Goal: Task Accomplishment & Management: Manage account settings

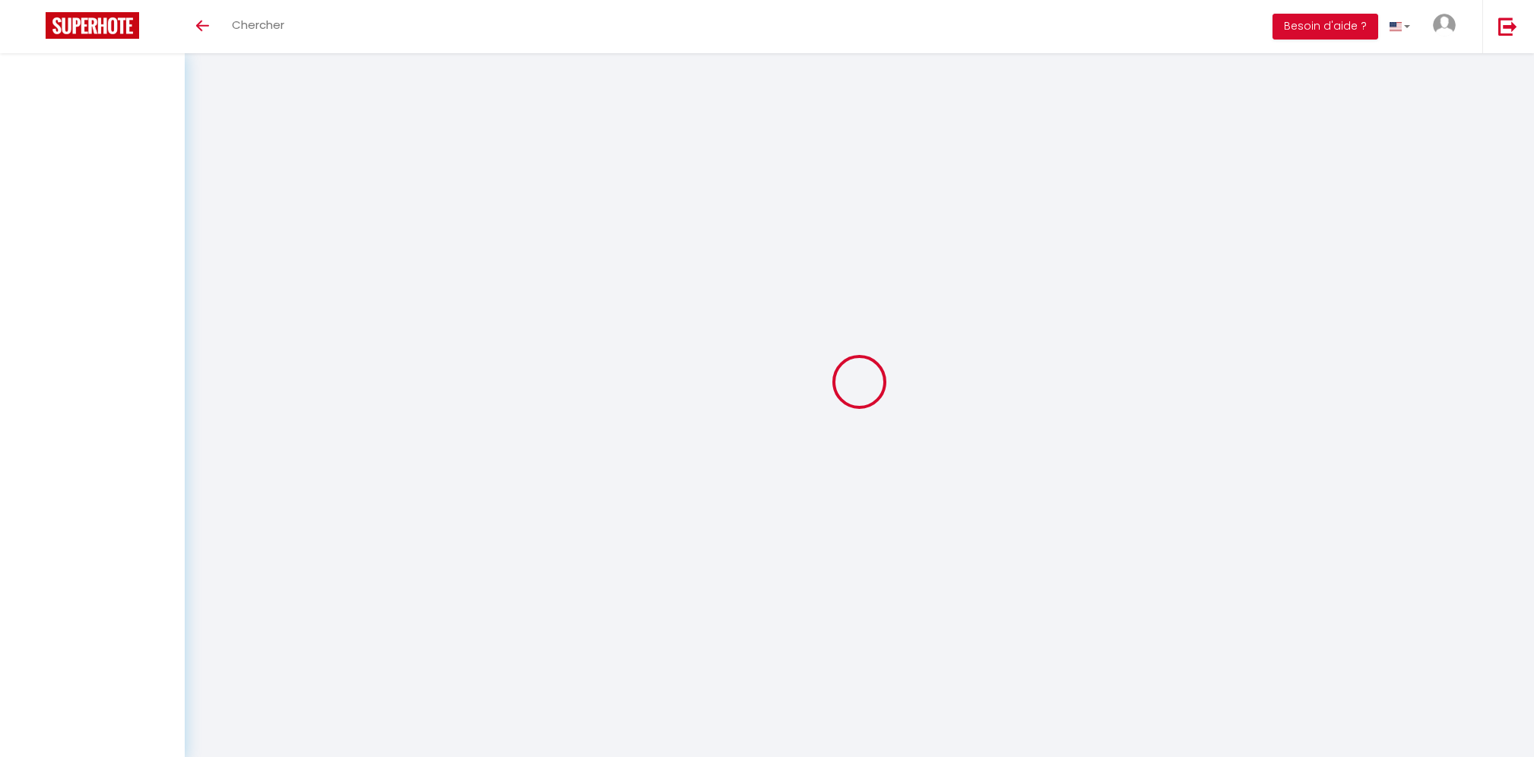
select select "all"
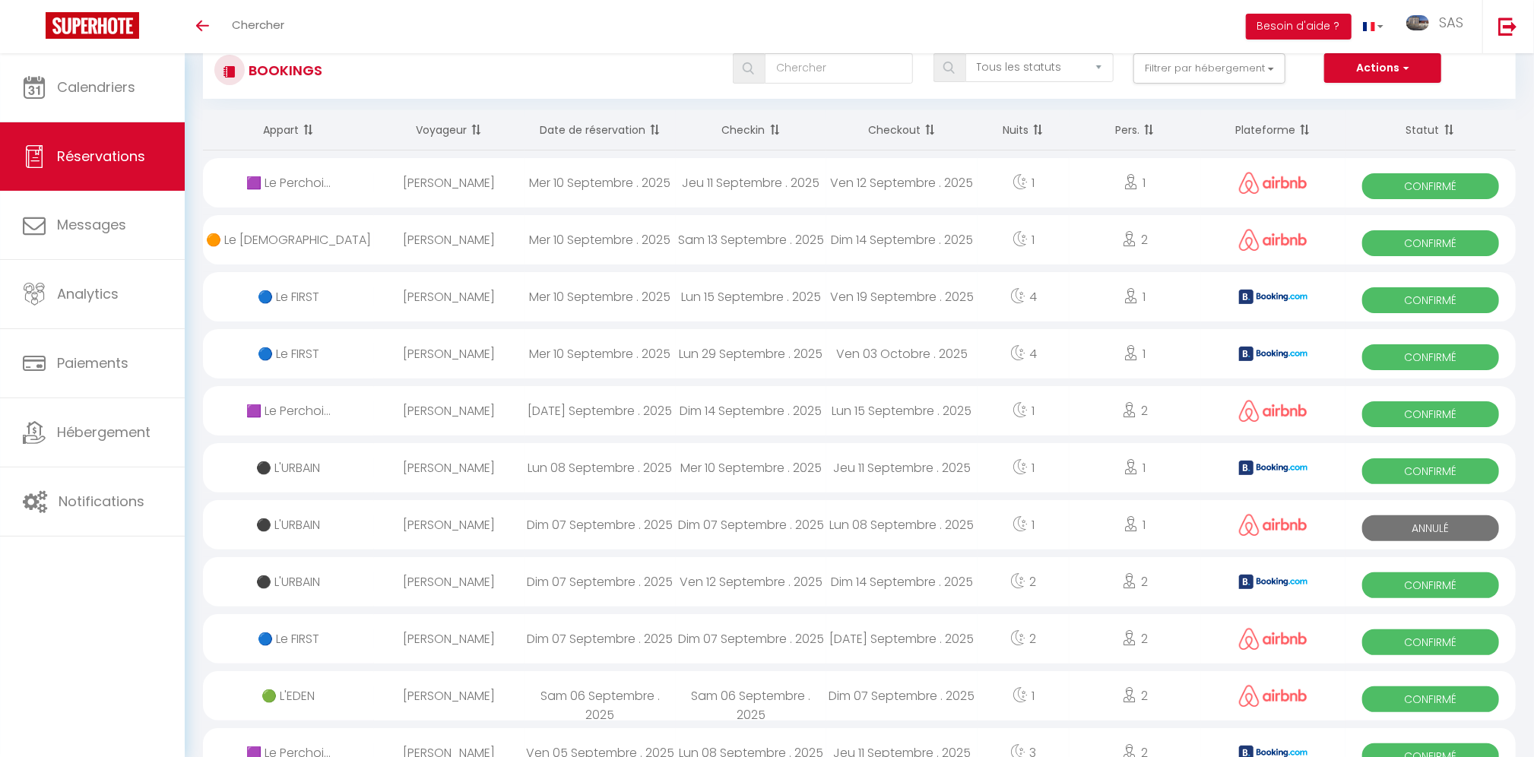
click at [452, 179] on div "[PERSON_NAME]" at bounding box center [449, 182] width 151 height 49
select select "OK"
select select "0"
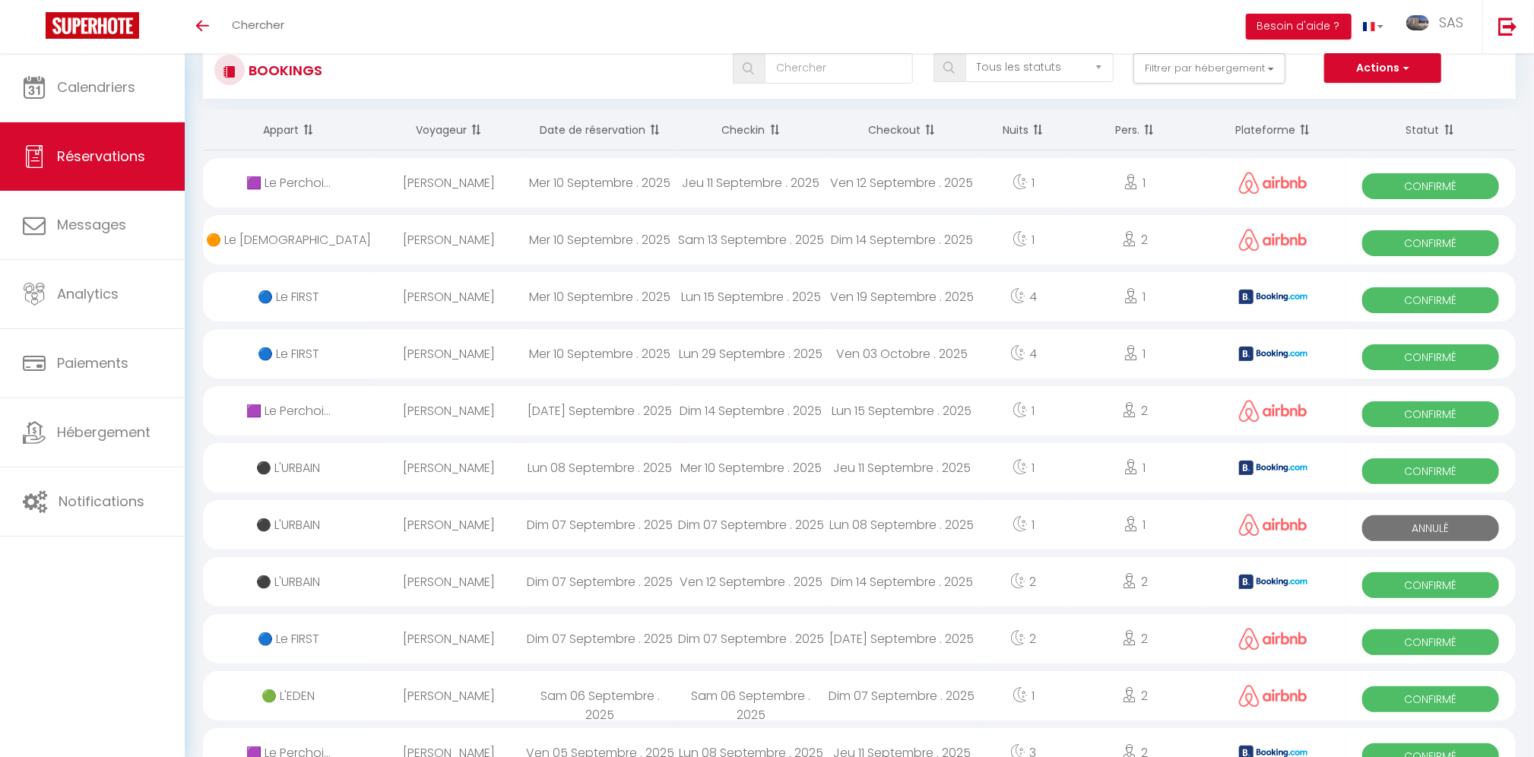
select select "1"
select select
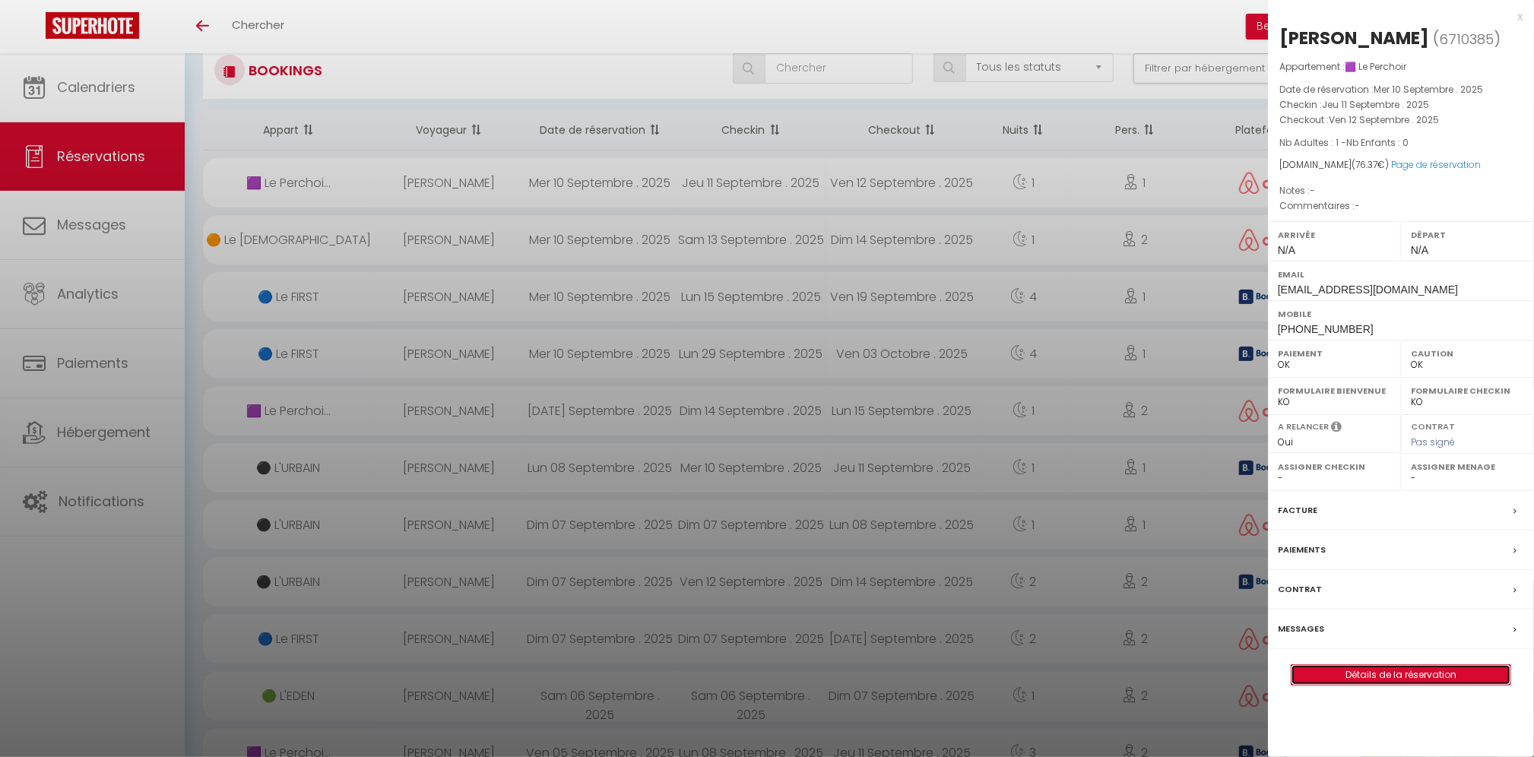
click at [1401, 670] on link "Détails de la réservation" at bounding box center [1401, 675] width 219 height 20
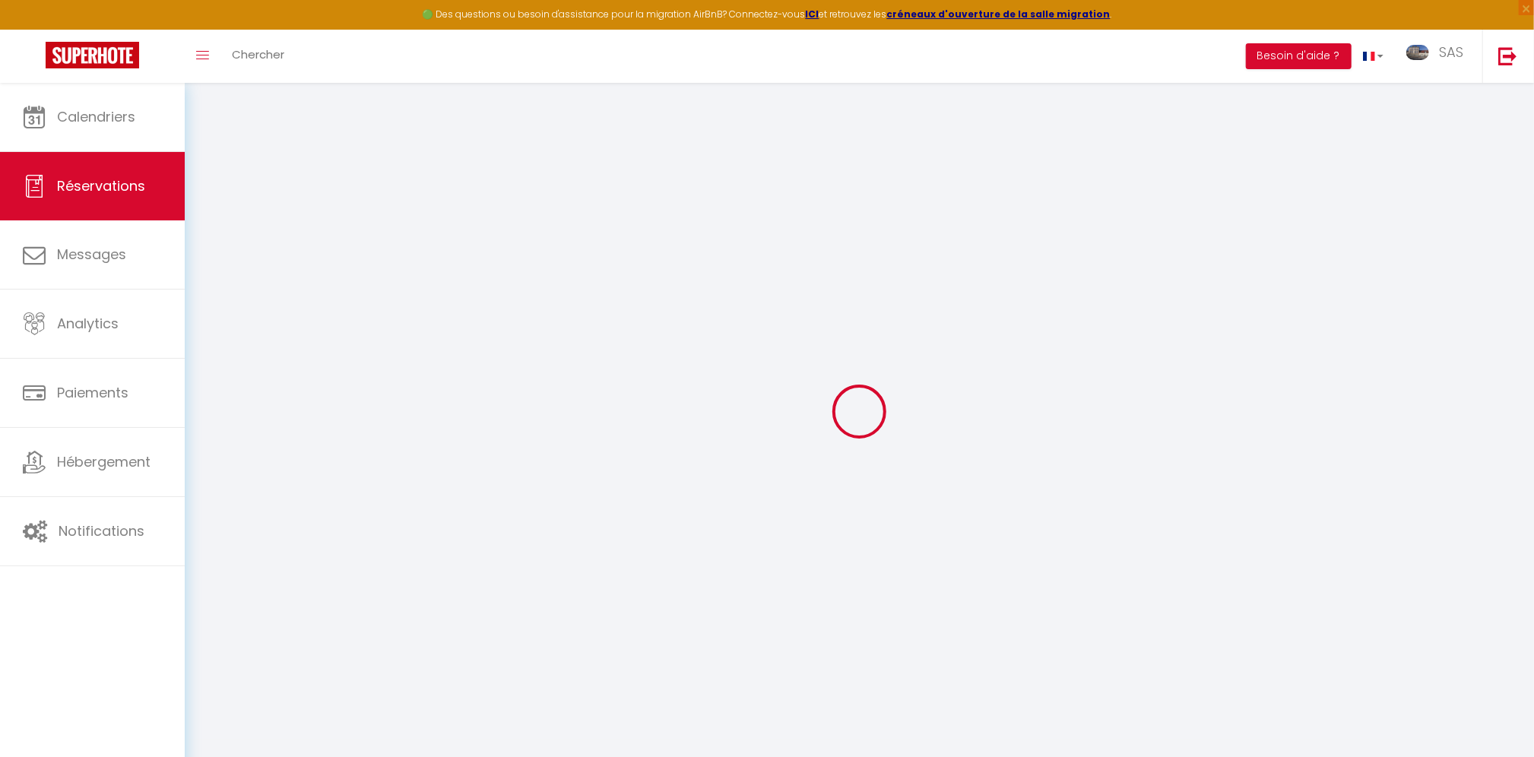
type input "[PERSON_NAME]"
type input "[EMAIL_ADDRESS][DOMAIN_NAME]"
type input "[PHONE_NUMBER]"
select select
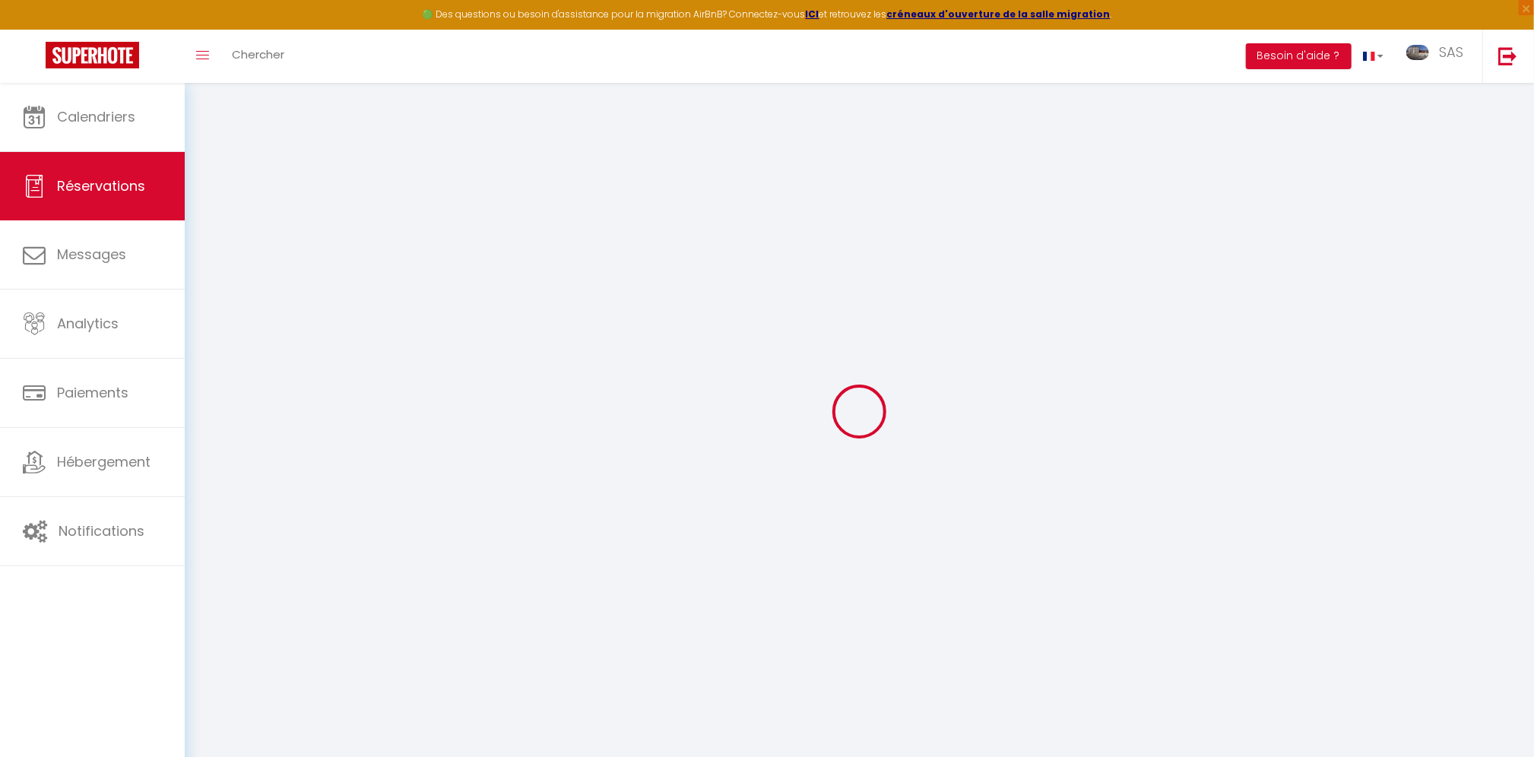
type input "11.25"
select select "54172"
select select "1"
select select
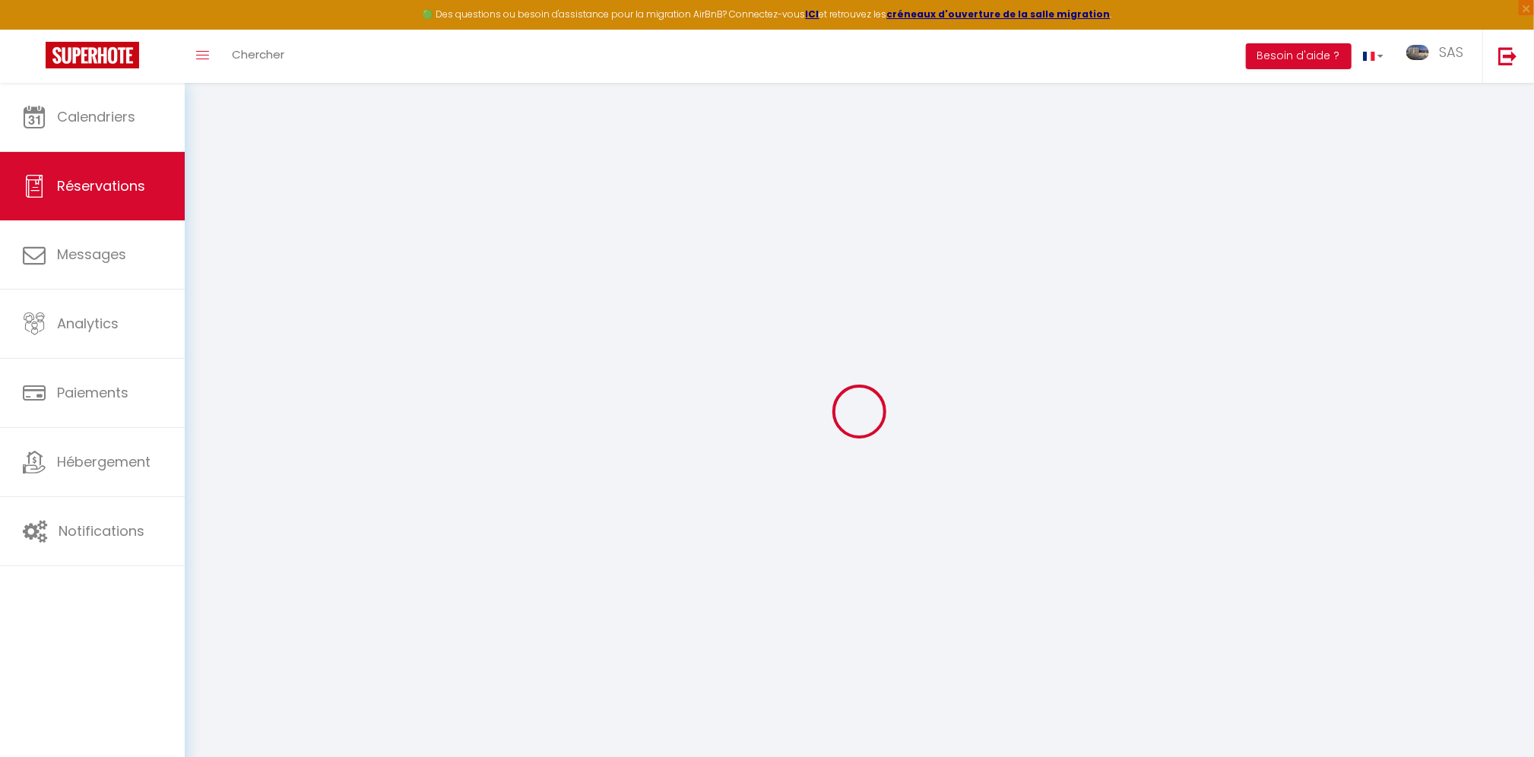
type input "1"
select select "12"
select select
type input "50"
checkbox input "false"
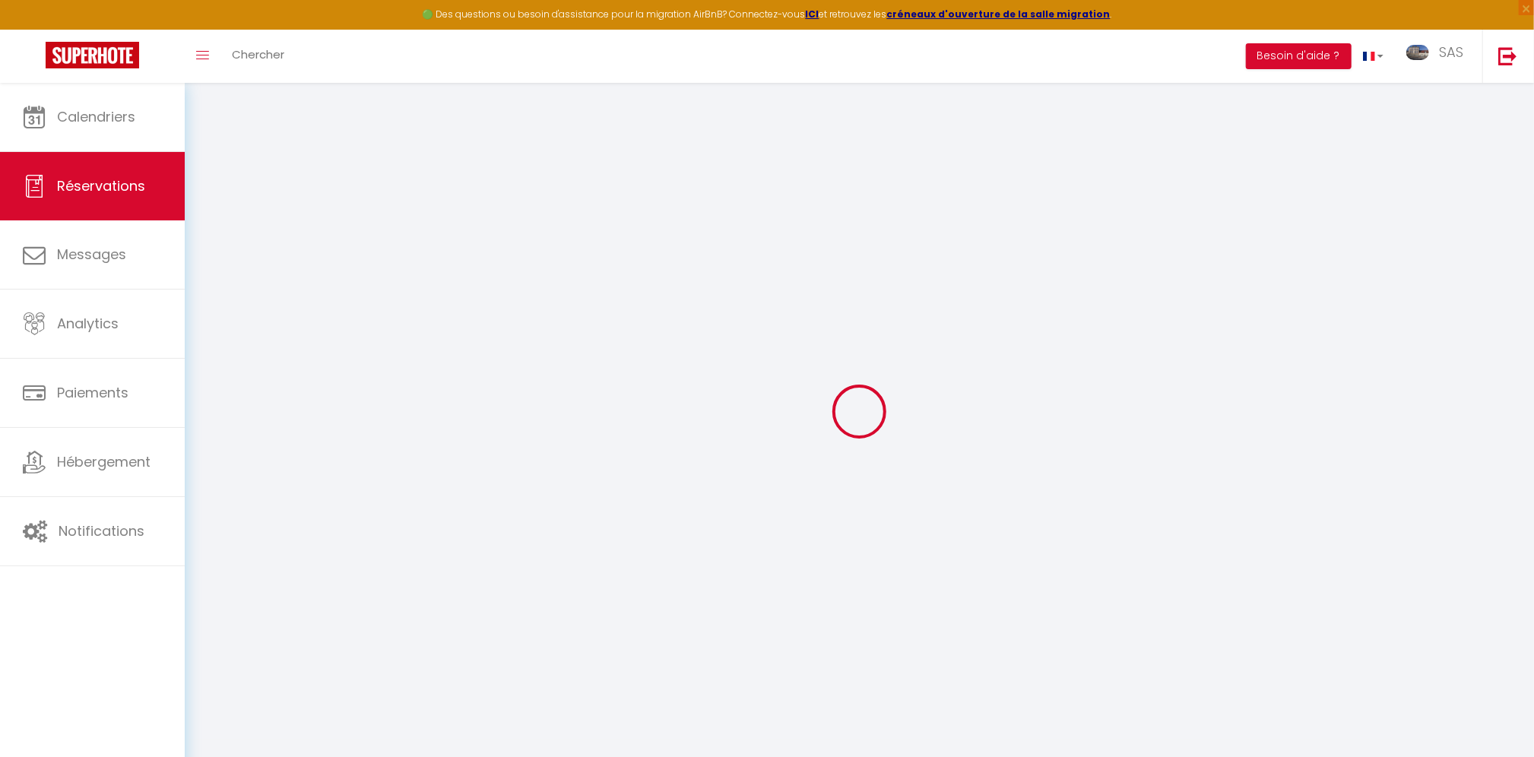
type input "0"
select select "1"
type input "0"
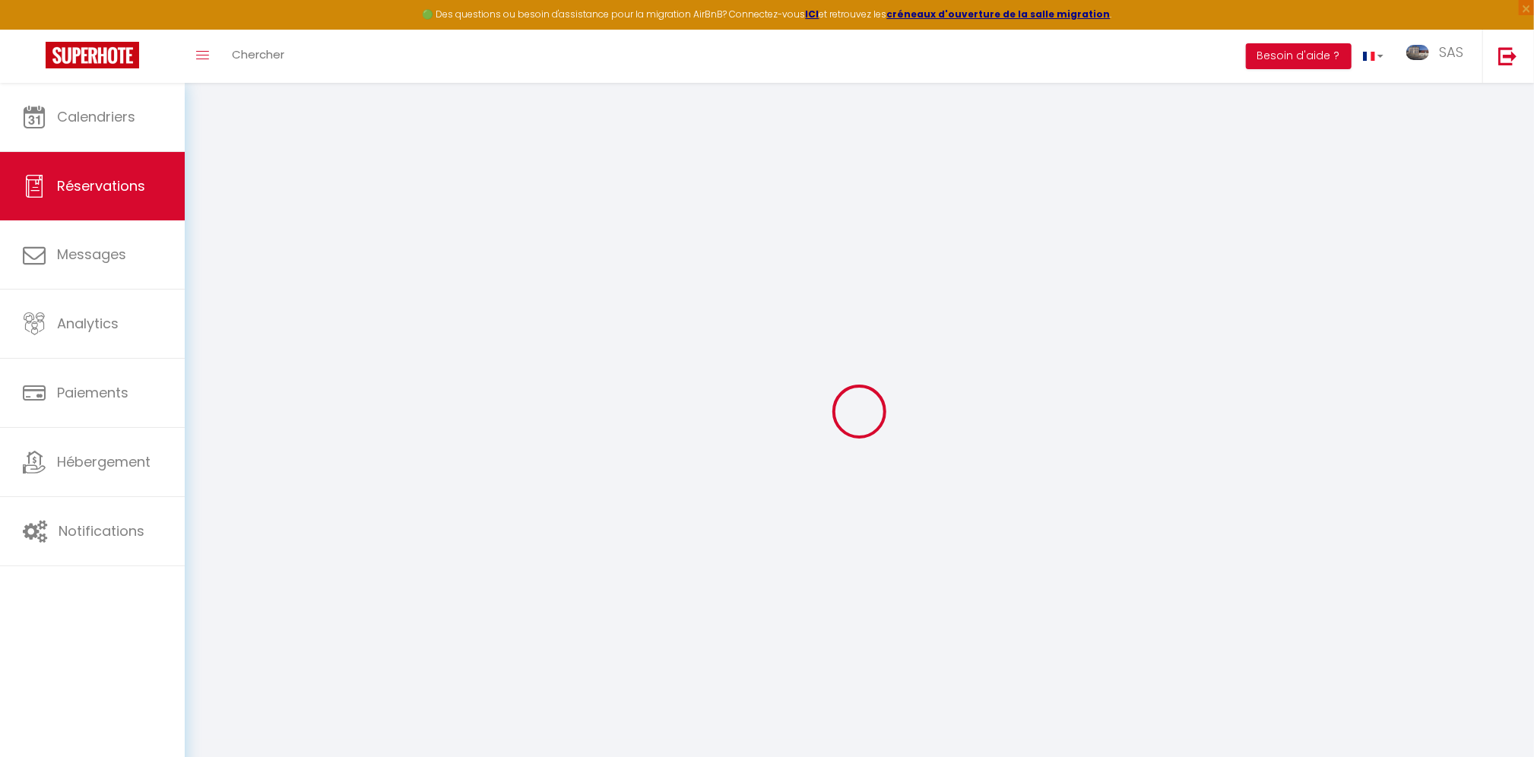
select select
select select "15"
checkbox input "false"
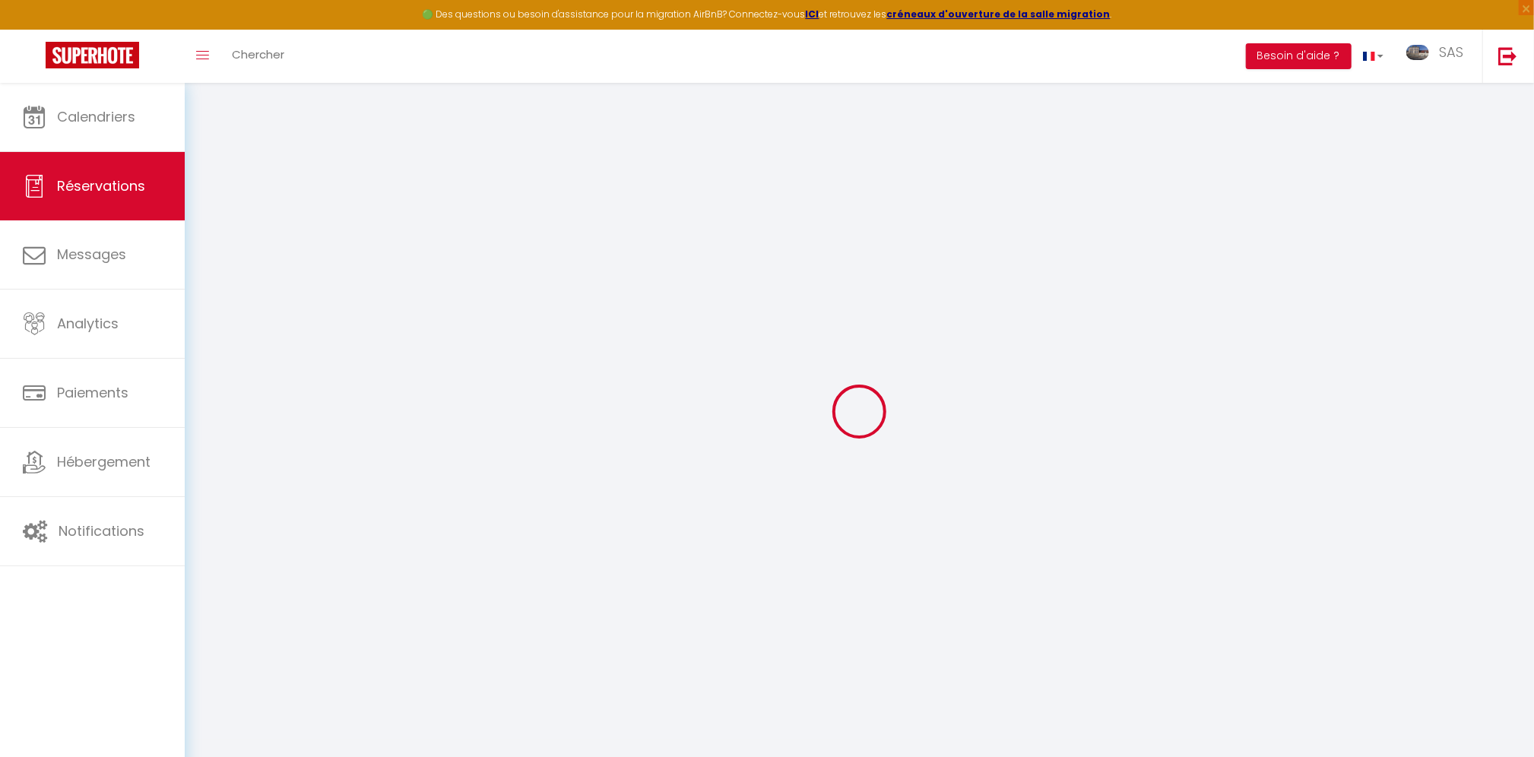
select select
checkbox input "false"
select select
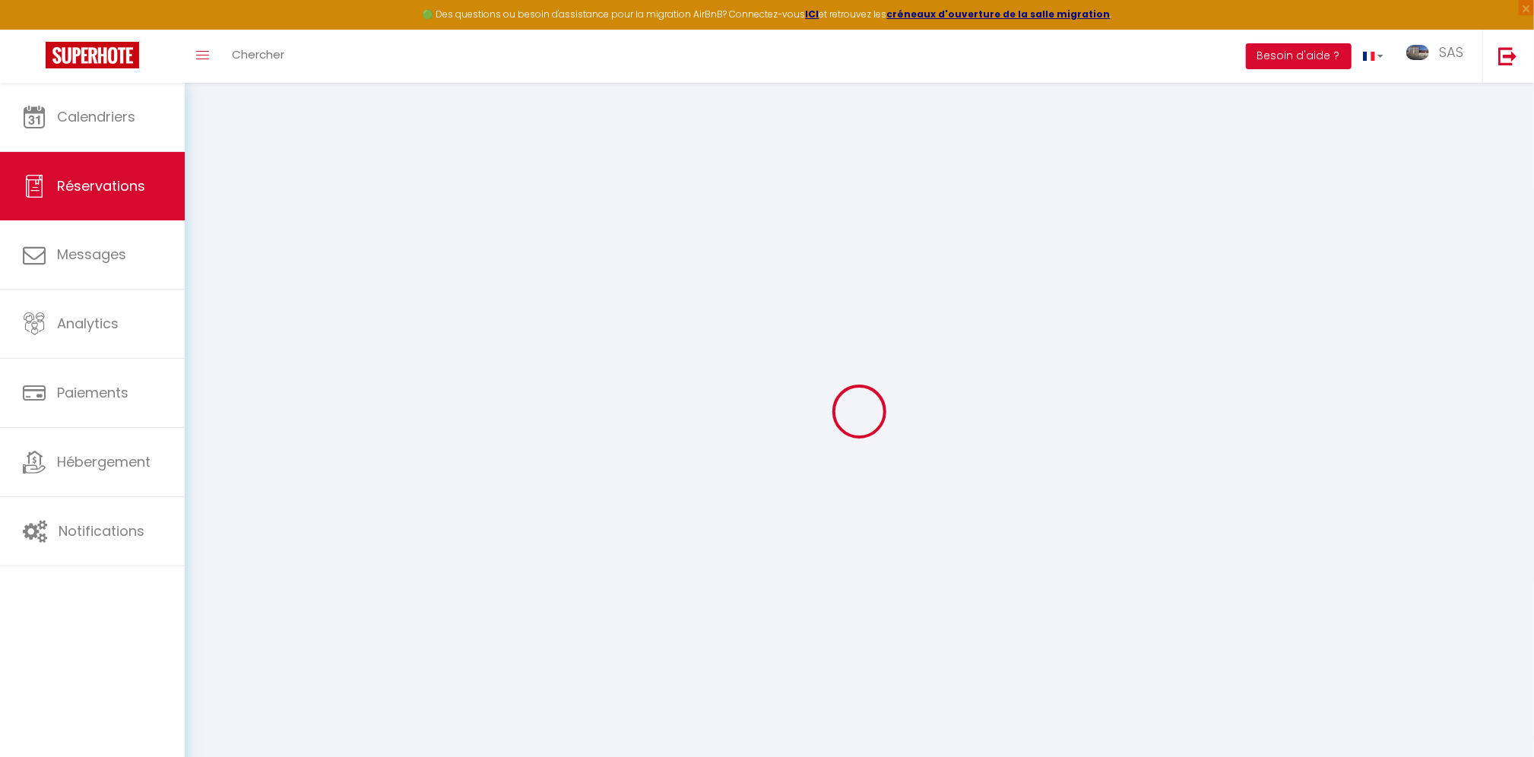
select select
checkbox input "false"
select select
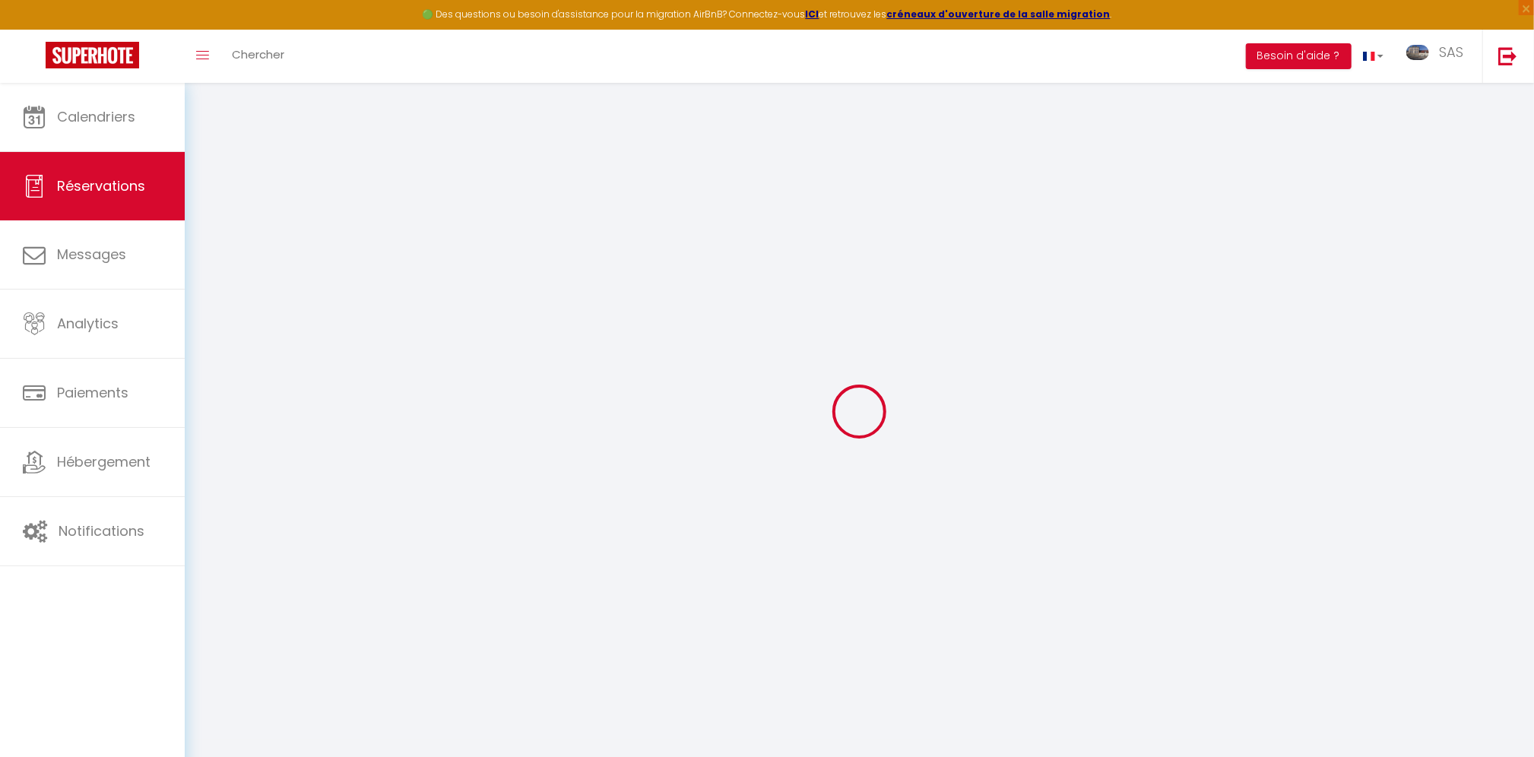
select select
checkbox input "false"
select select
type input "25"
type input "1.37"
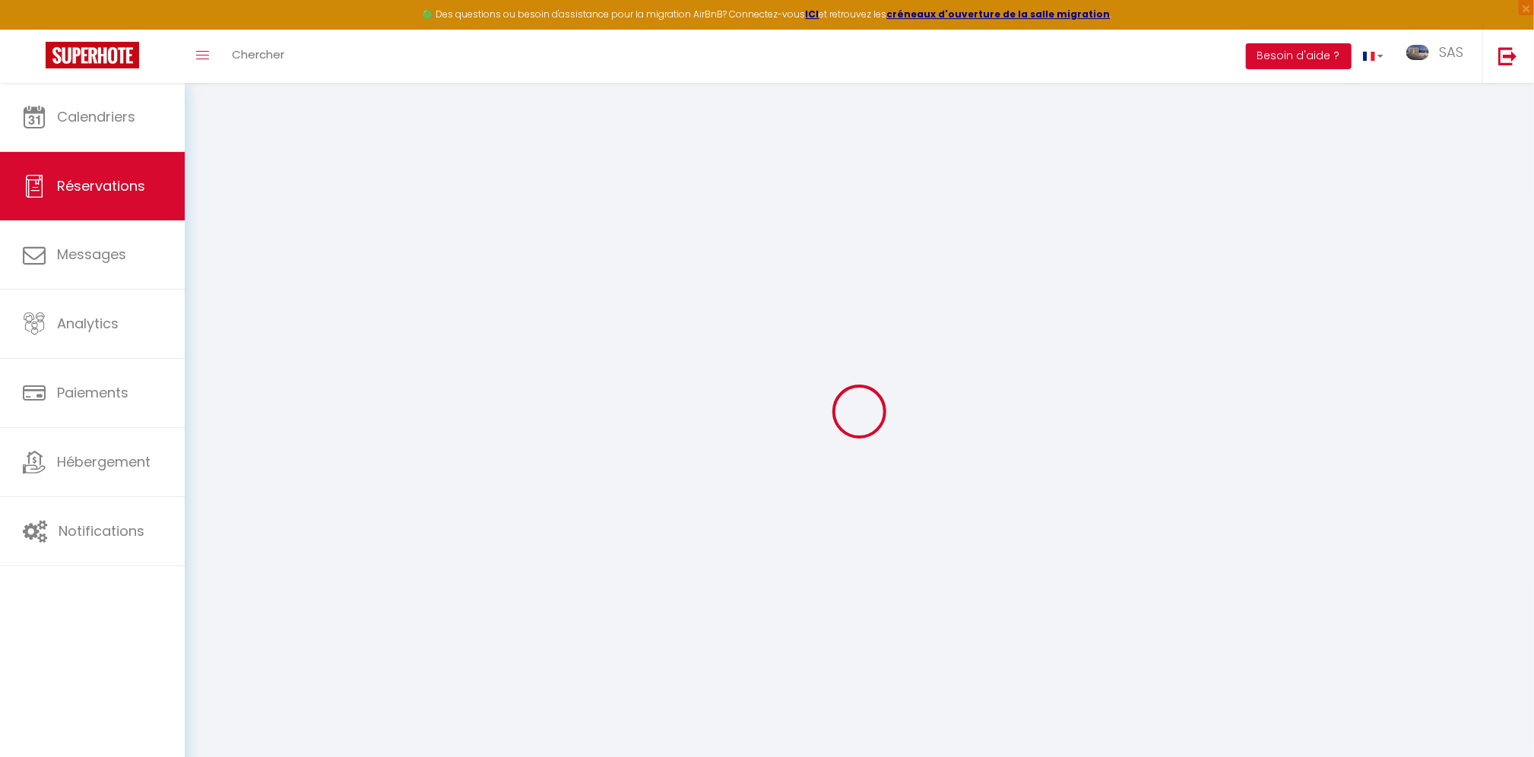
select select
checkbox input "false"
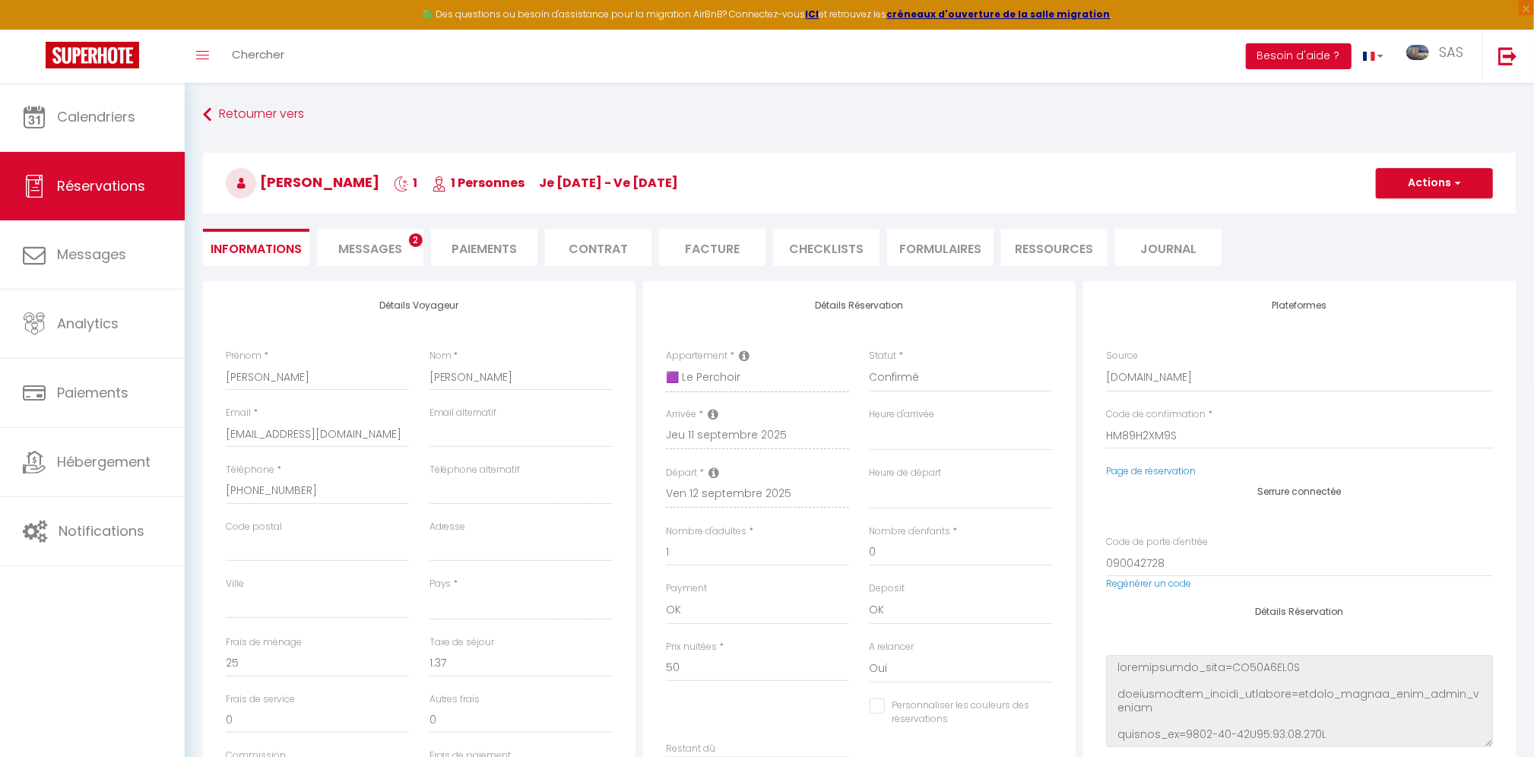
select select
checkbox input "false"
select select
click at [423, 599] on div "Pays * [GEOGRAPHIC_DATA] [GEOGRAPHIC_DATA] [GEOGRAPHIC_DATA] [GEOGRAPHIC_DATA] …" at bounding box center [521, 606] width 204 height 59
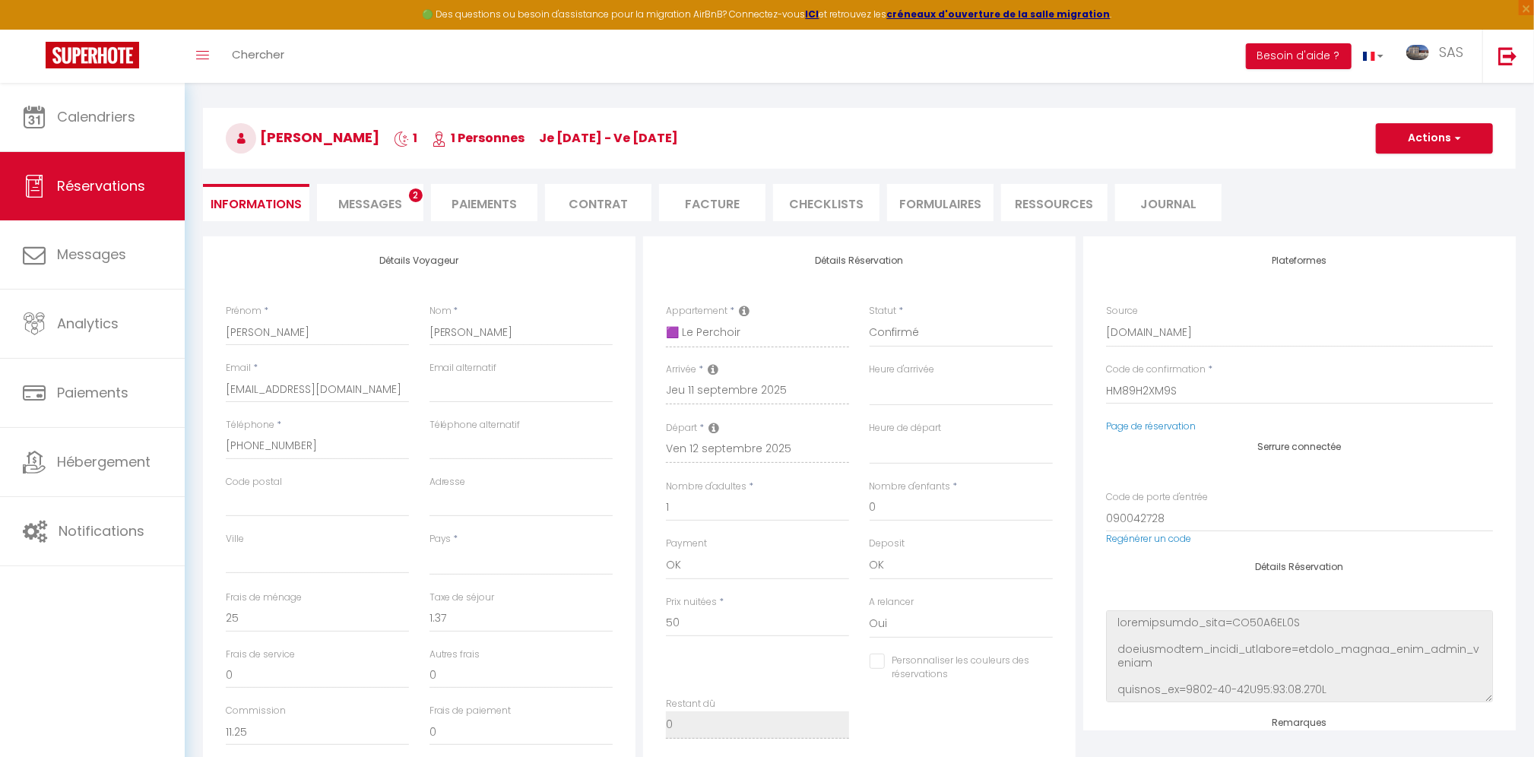
scroll to position [276, 0]
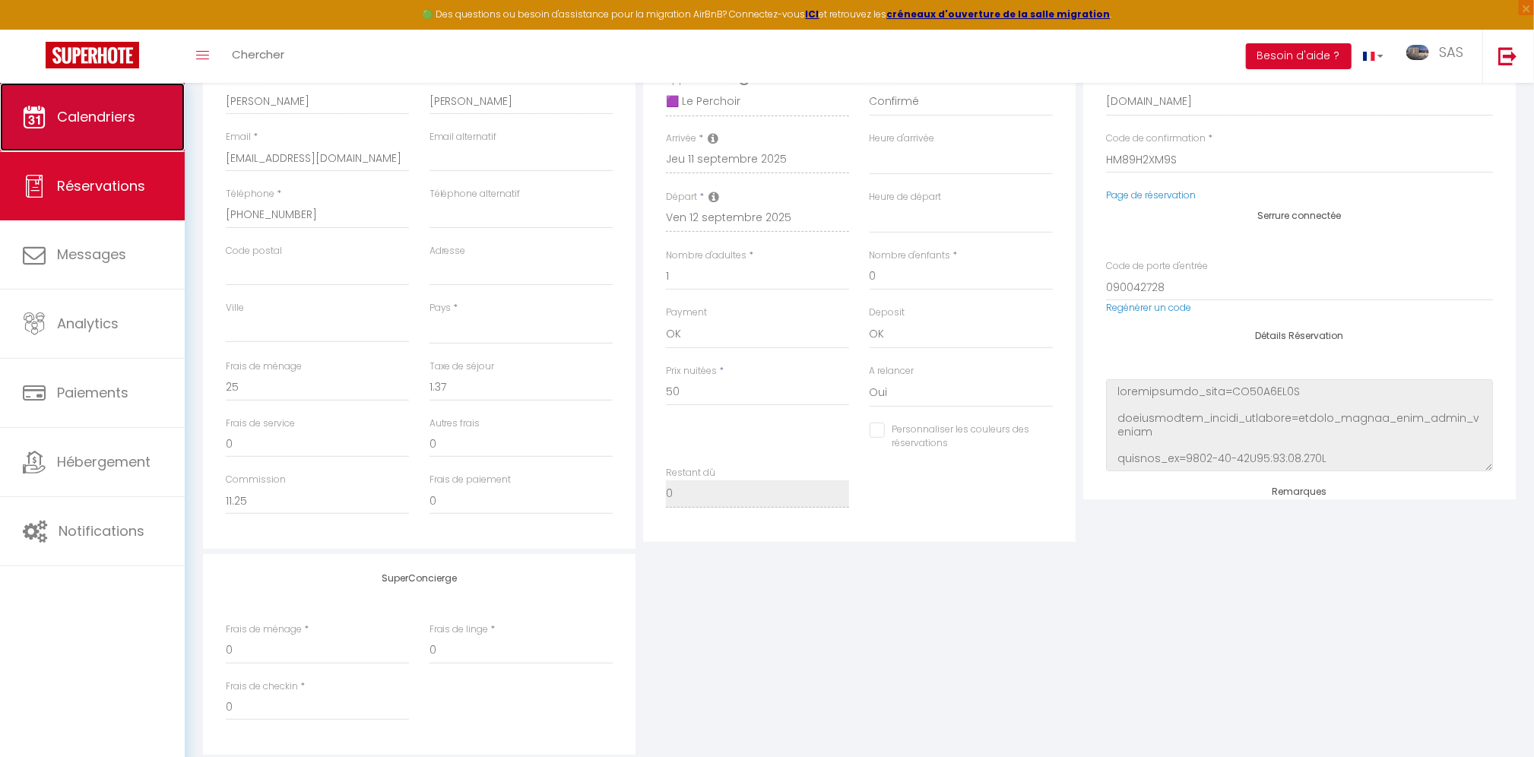
click at [99, 115] on span "Calendriers" at bounding box center [96, 116] width 78 height 19
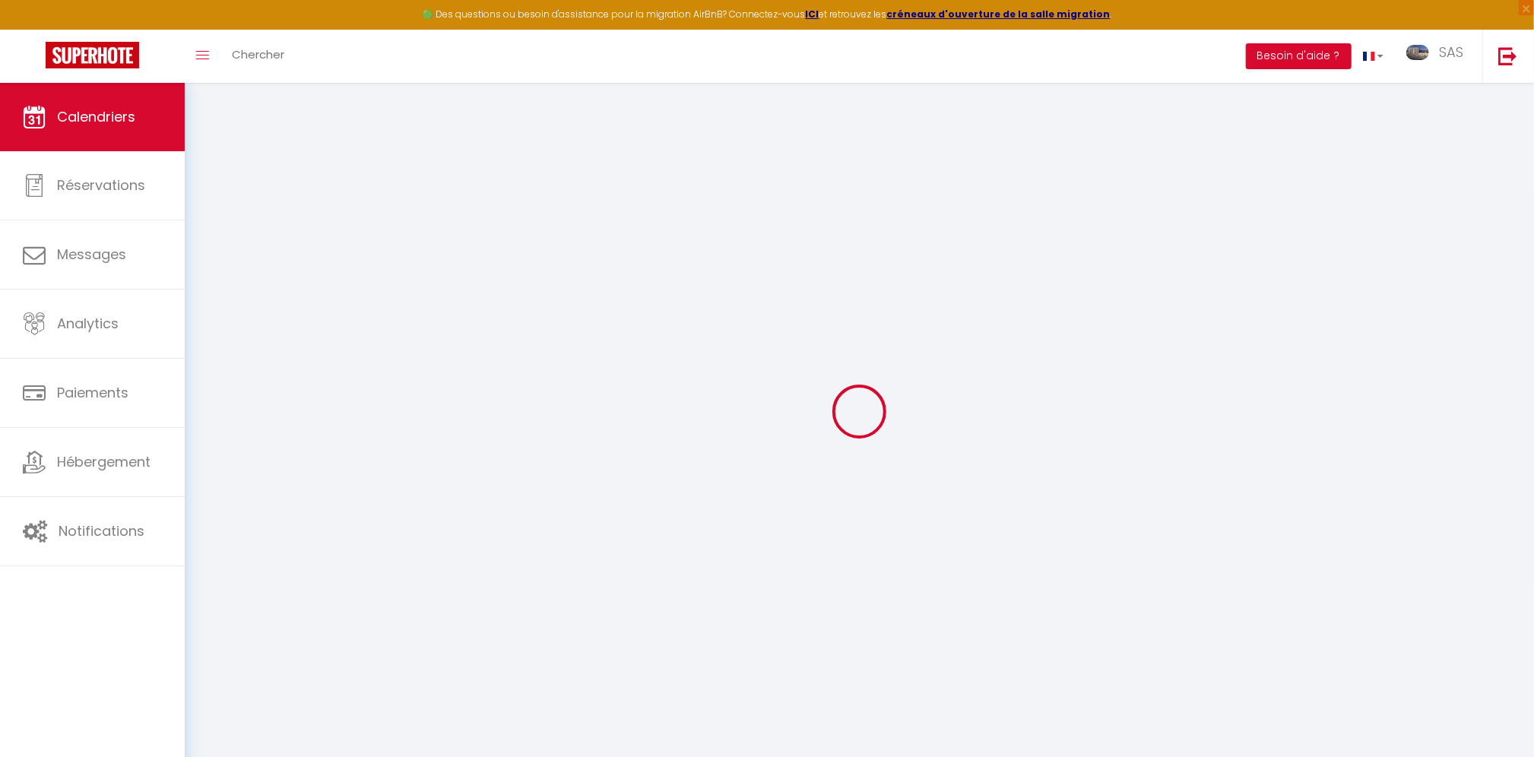
select select
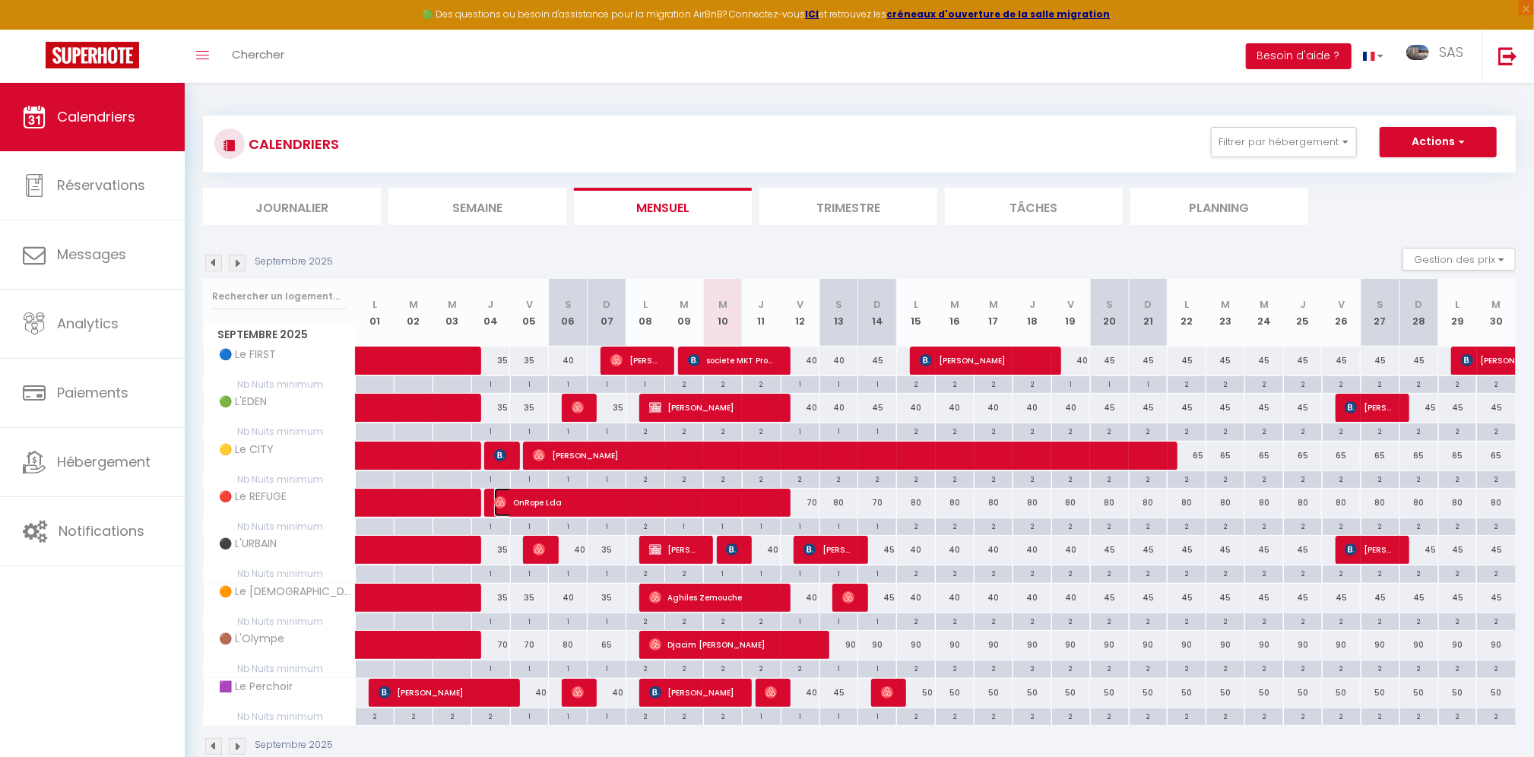
click at [703, 506] on span "OnRope Lda" at bounding box center [636, 502] width 284 height 29
select select "OK"
select select "0"
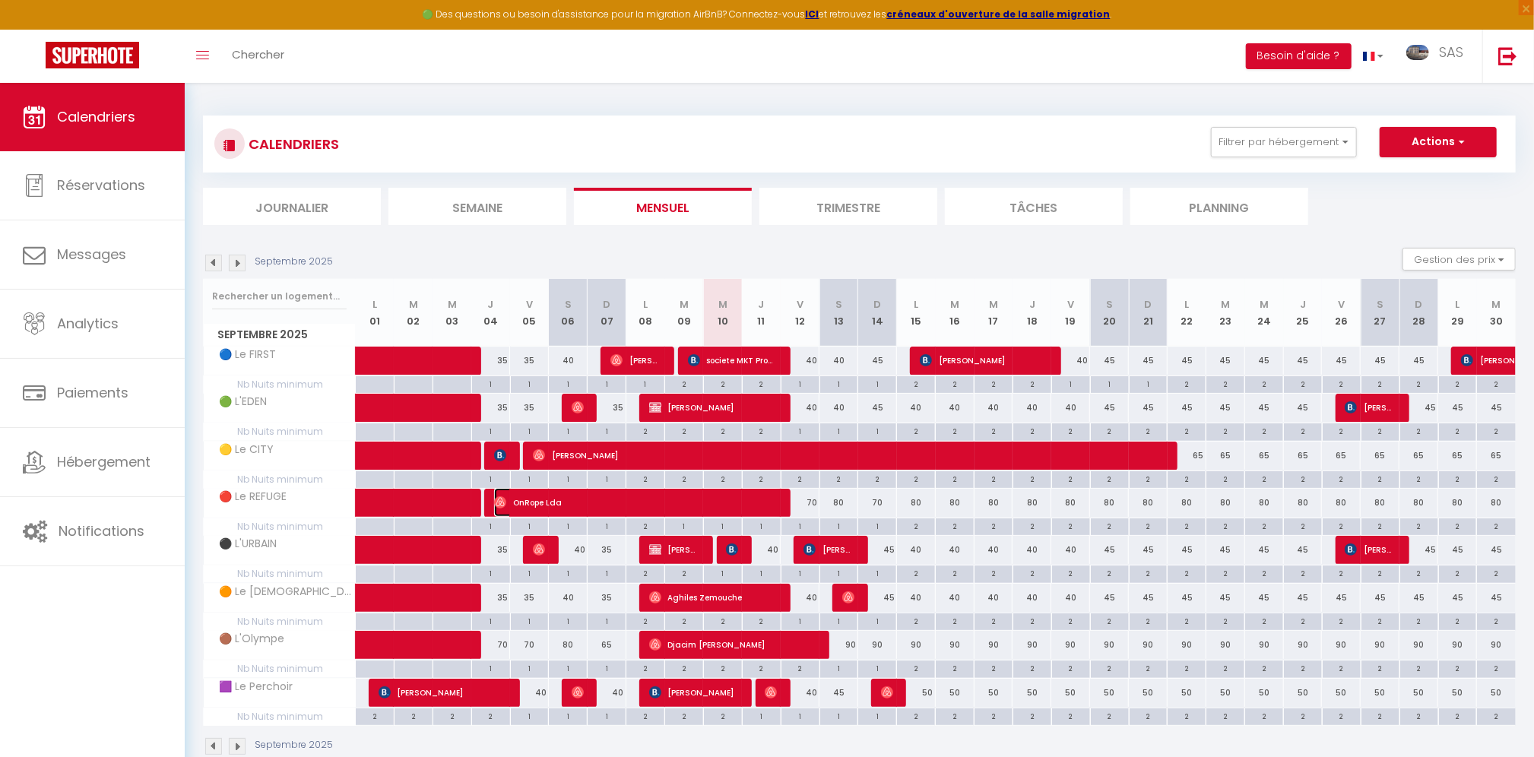
select select "1"
select select
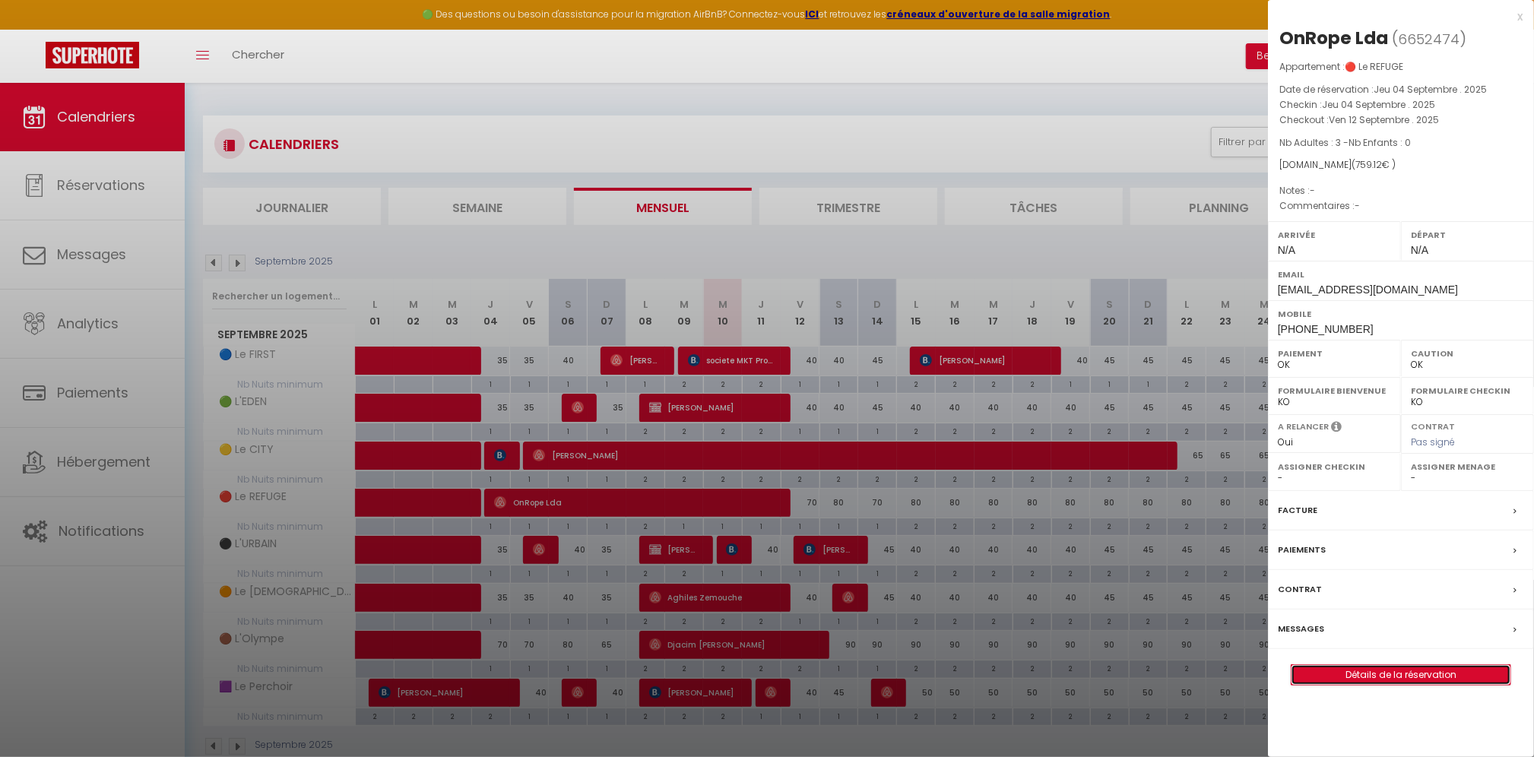
click at [1413, 671] on link "Détails de la réservation" at bounding box center [1401, 675] width 219 height 20
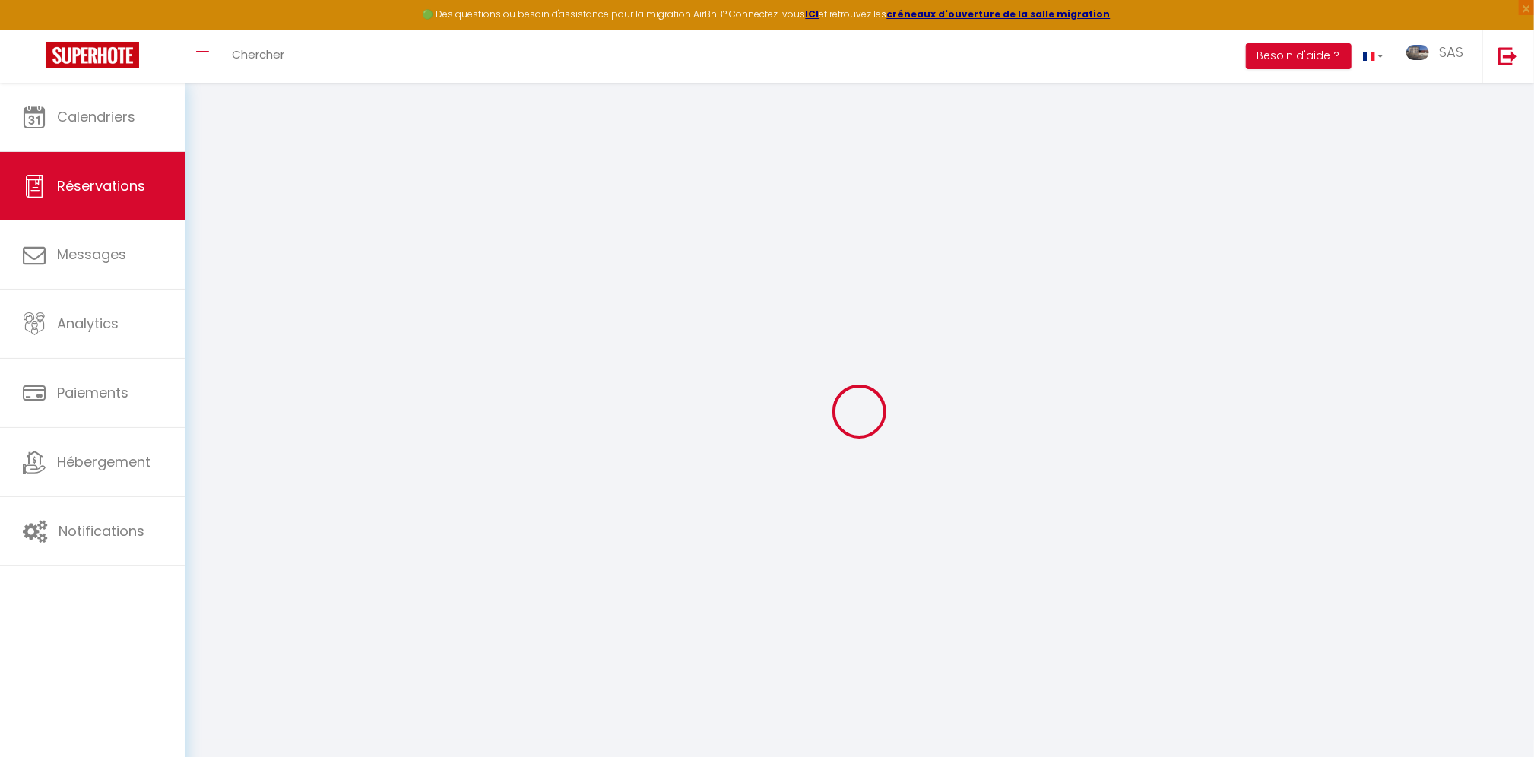
type input "OnRope"
type input "Lda"
type input "[EMAIL_ADDRESS][DOMAIN_NAME]"
type input "[PHONE_NUMBER]"
select select
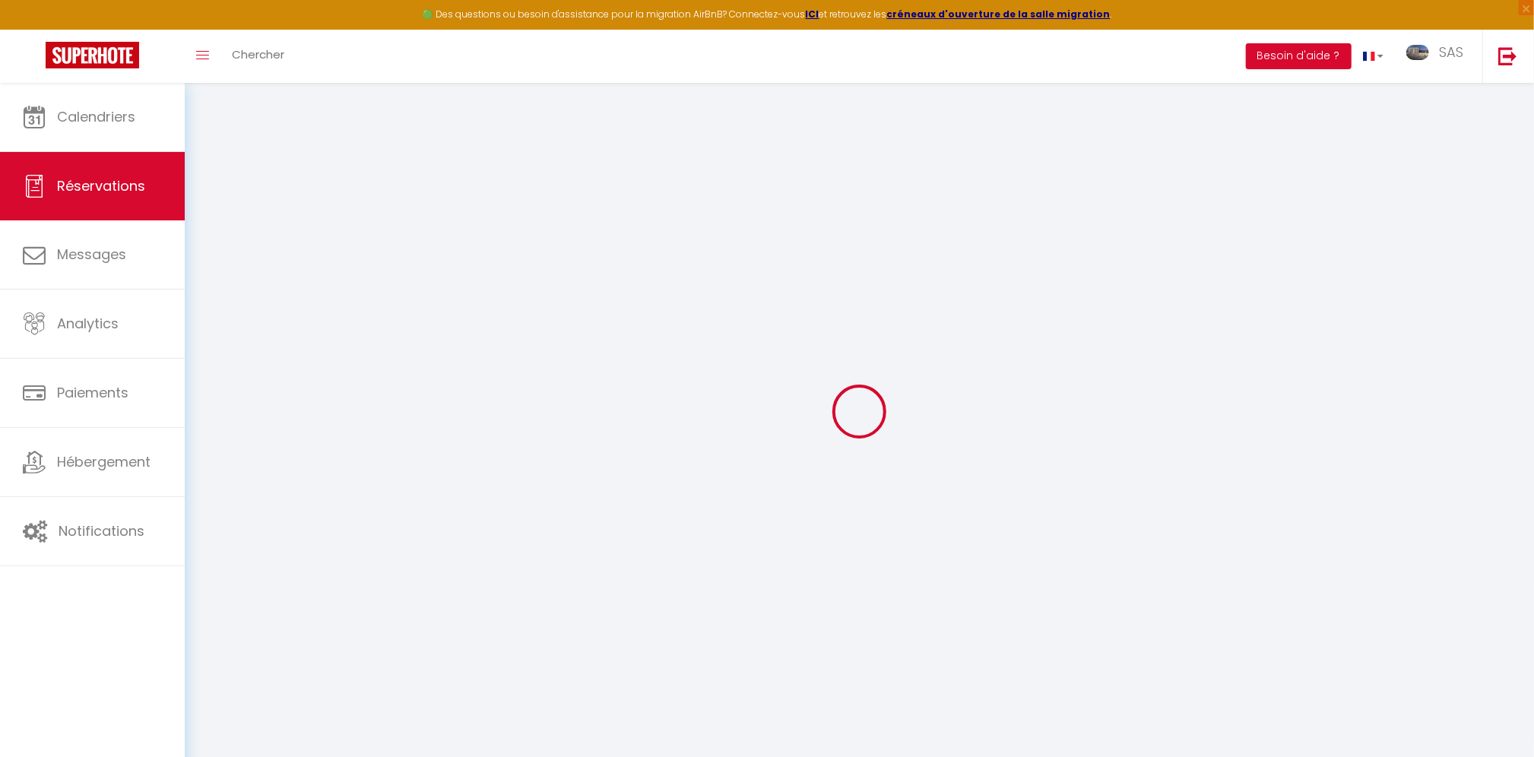
type input "111"
select select "2557"
select select "1"
select select
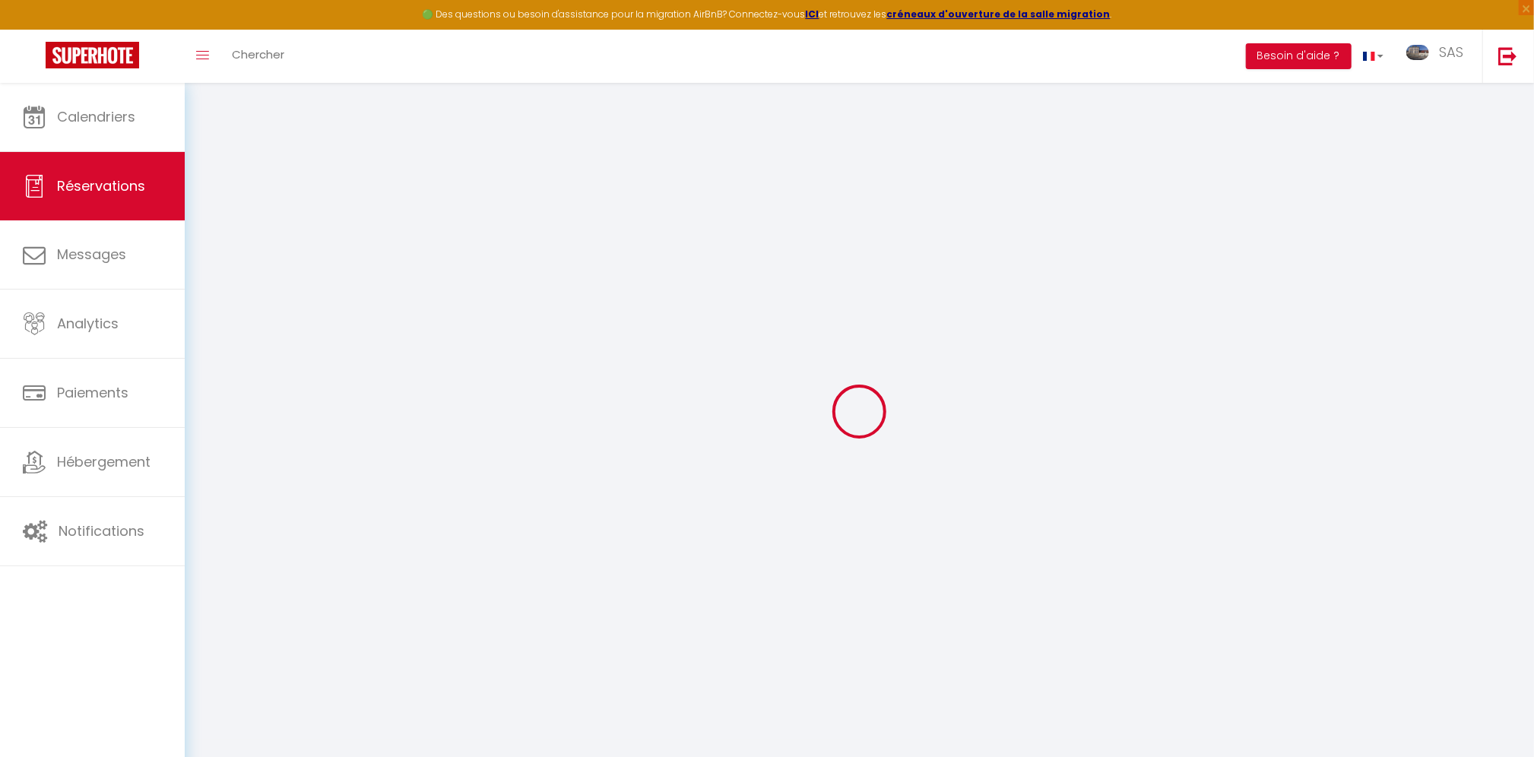
type input "3"
select select "12"
select select
type input "695"
checkbox input "false"
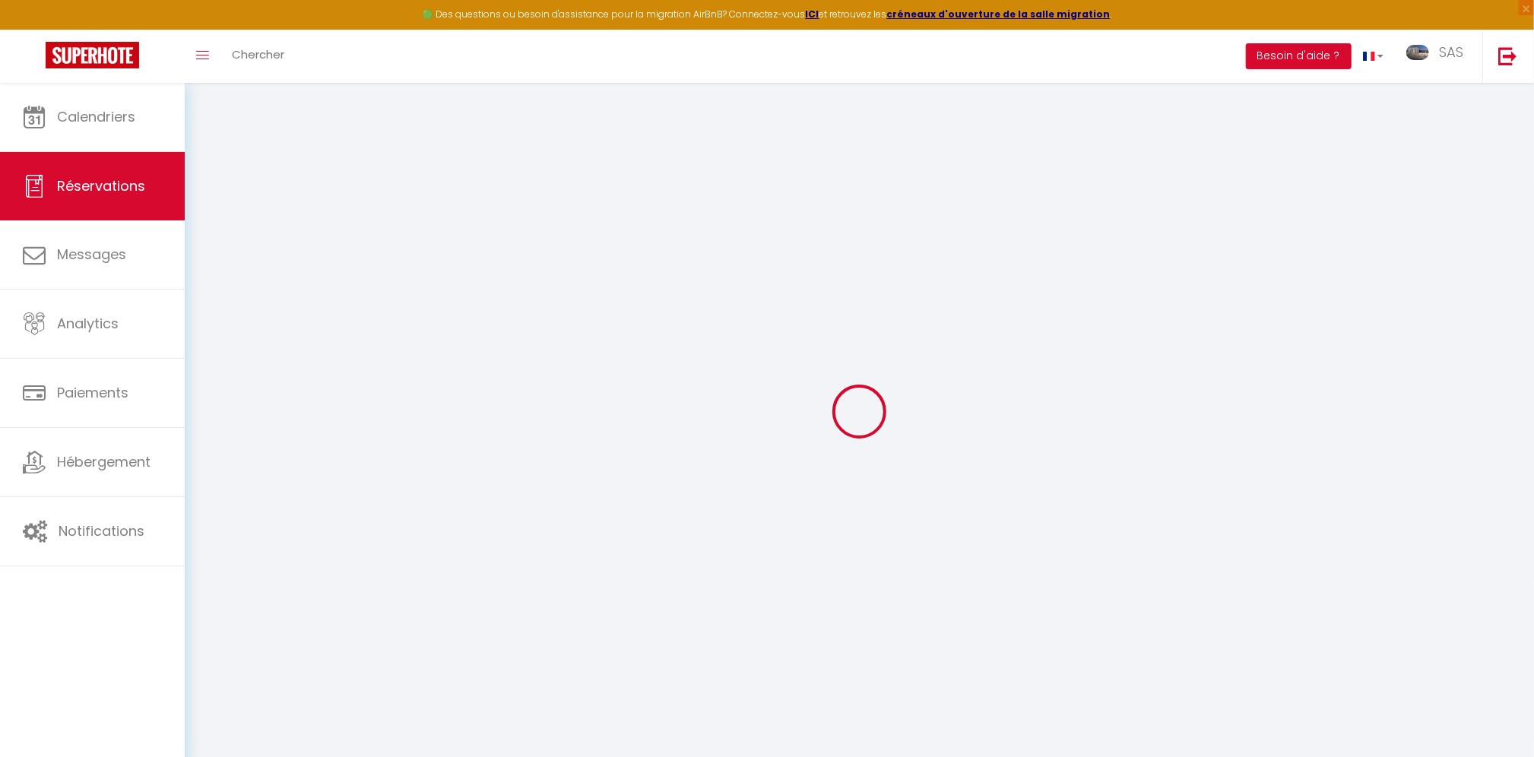
type input "0"
select select "1"
type input "0"
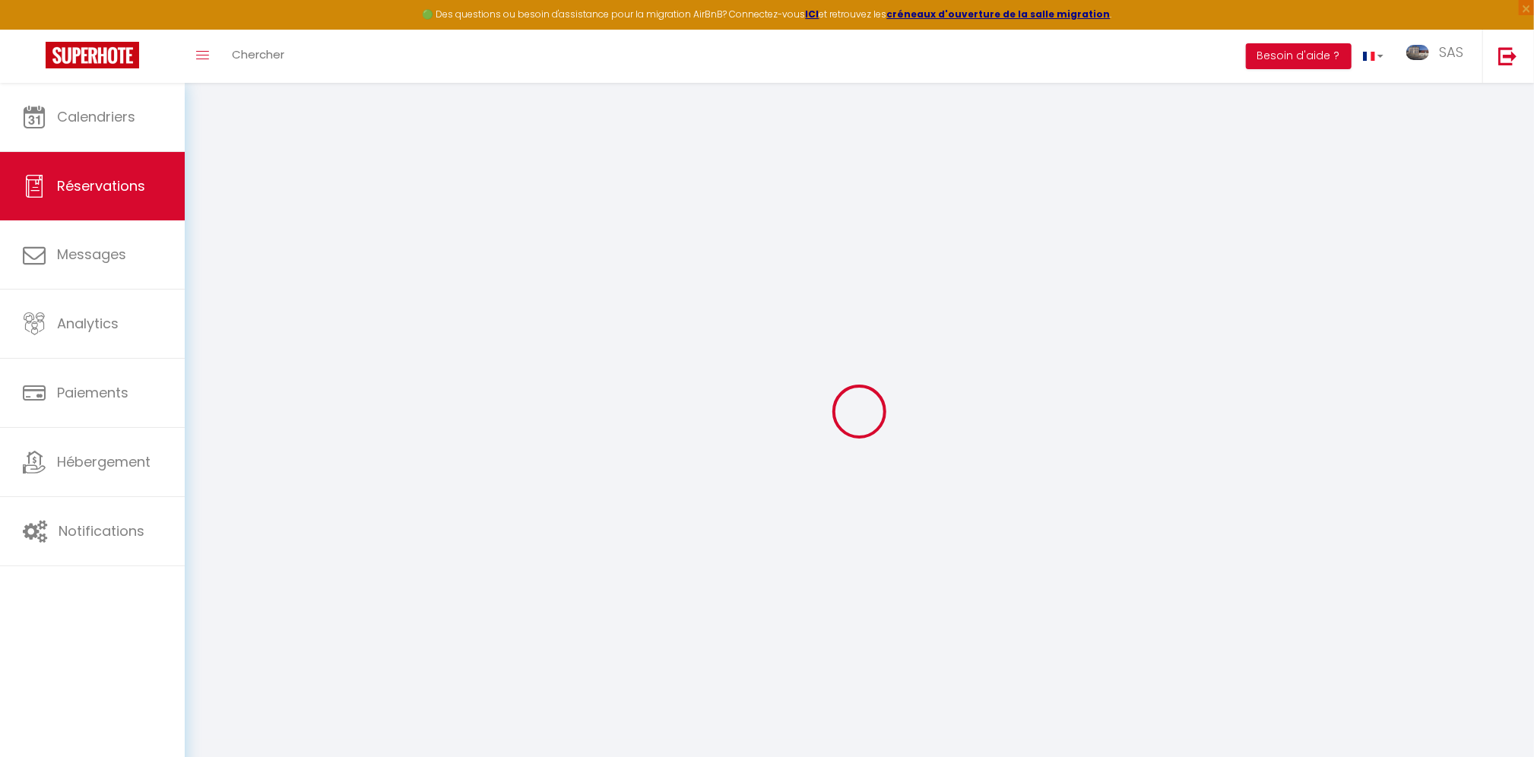
select select
select select "15"
checkbox input "false"
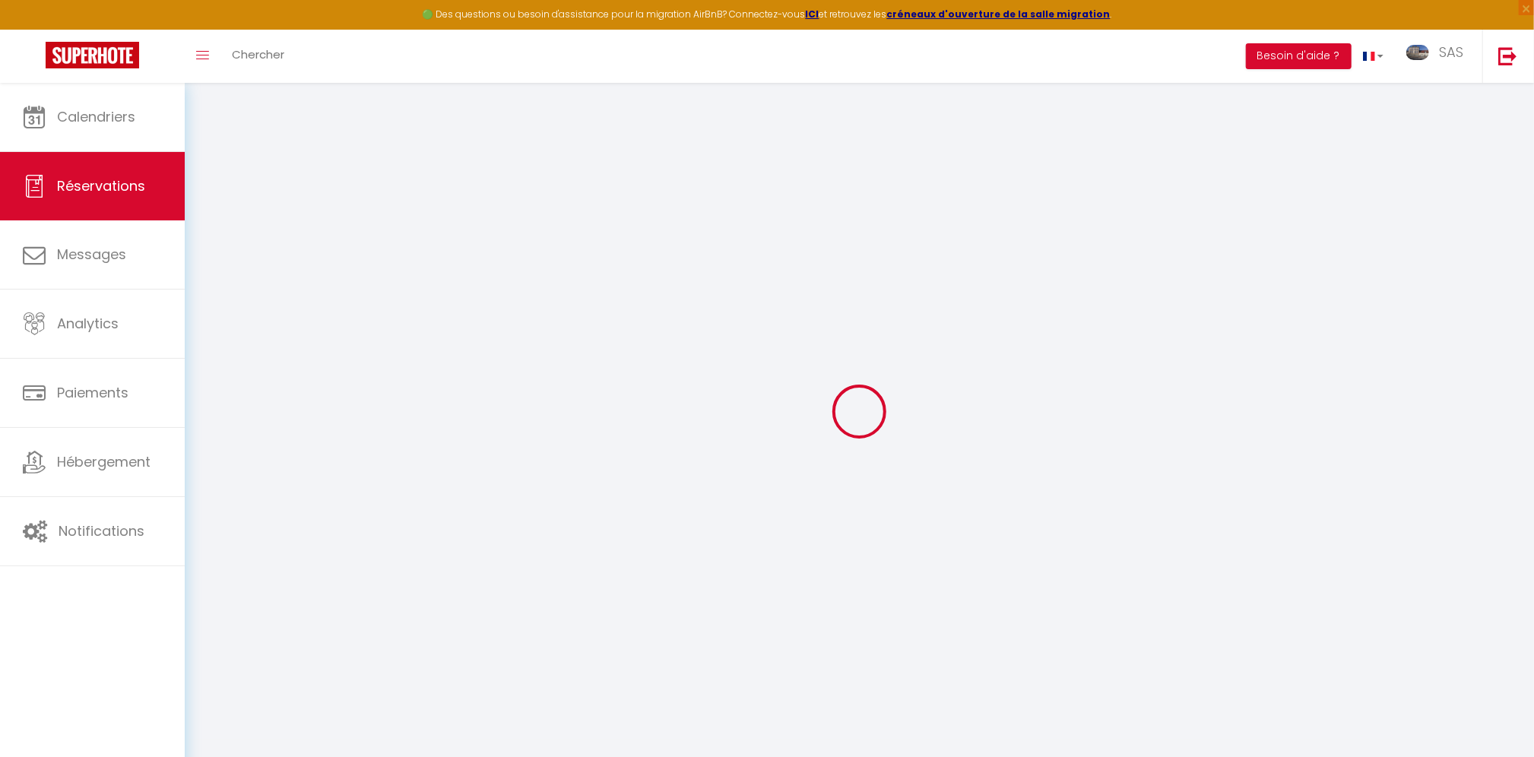
select select
checkbox input "false"
select select
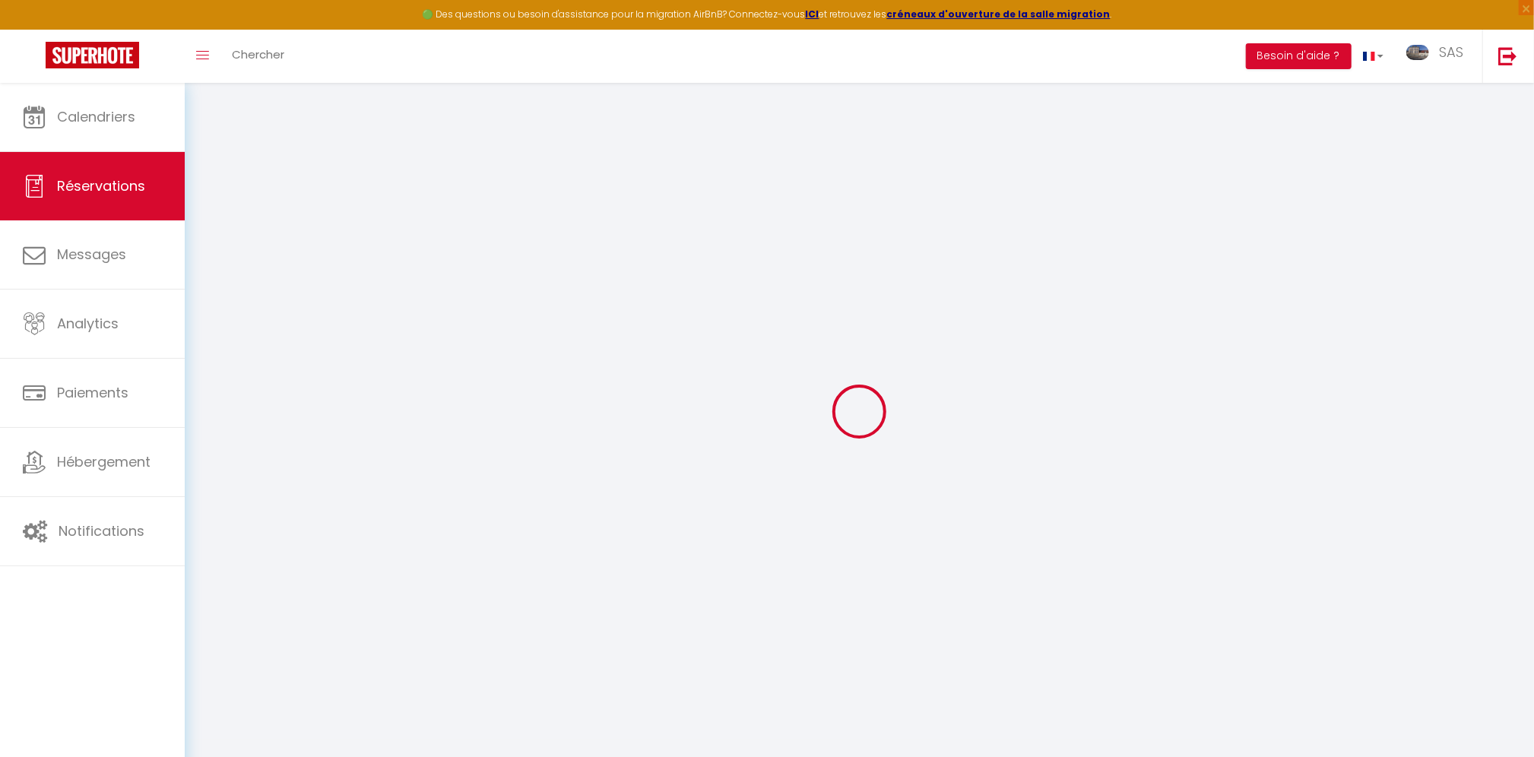
select select
checkbox input "false"
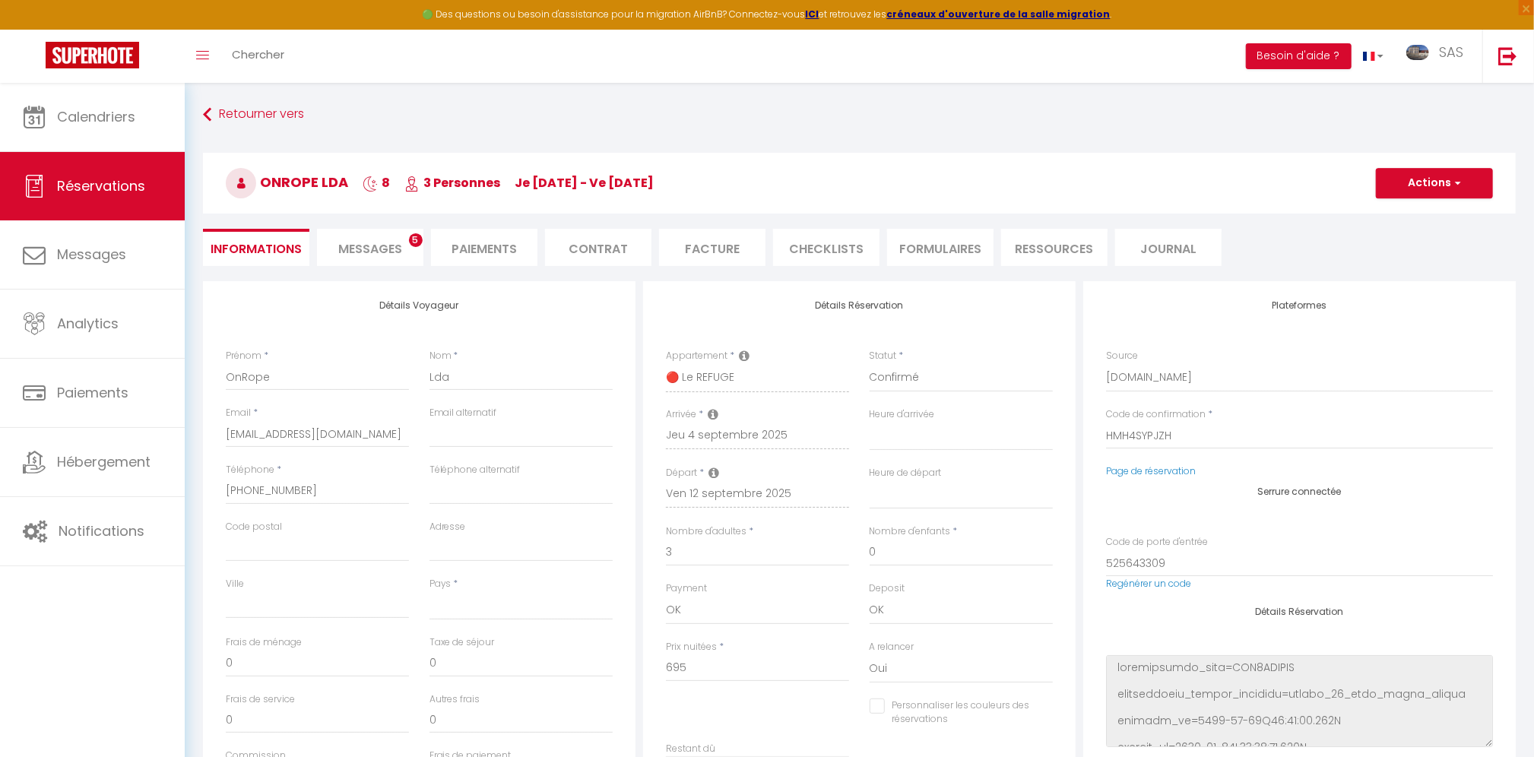
select select
type input "45"
type input "19.12"
select select
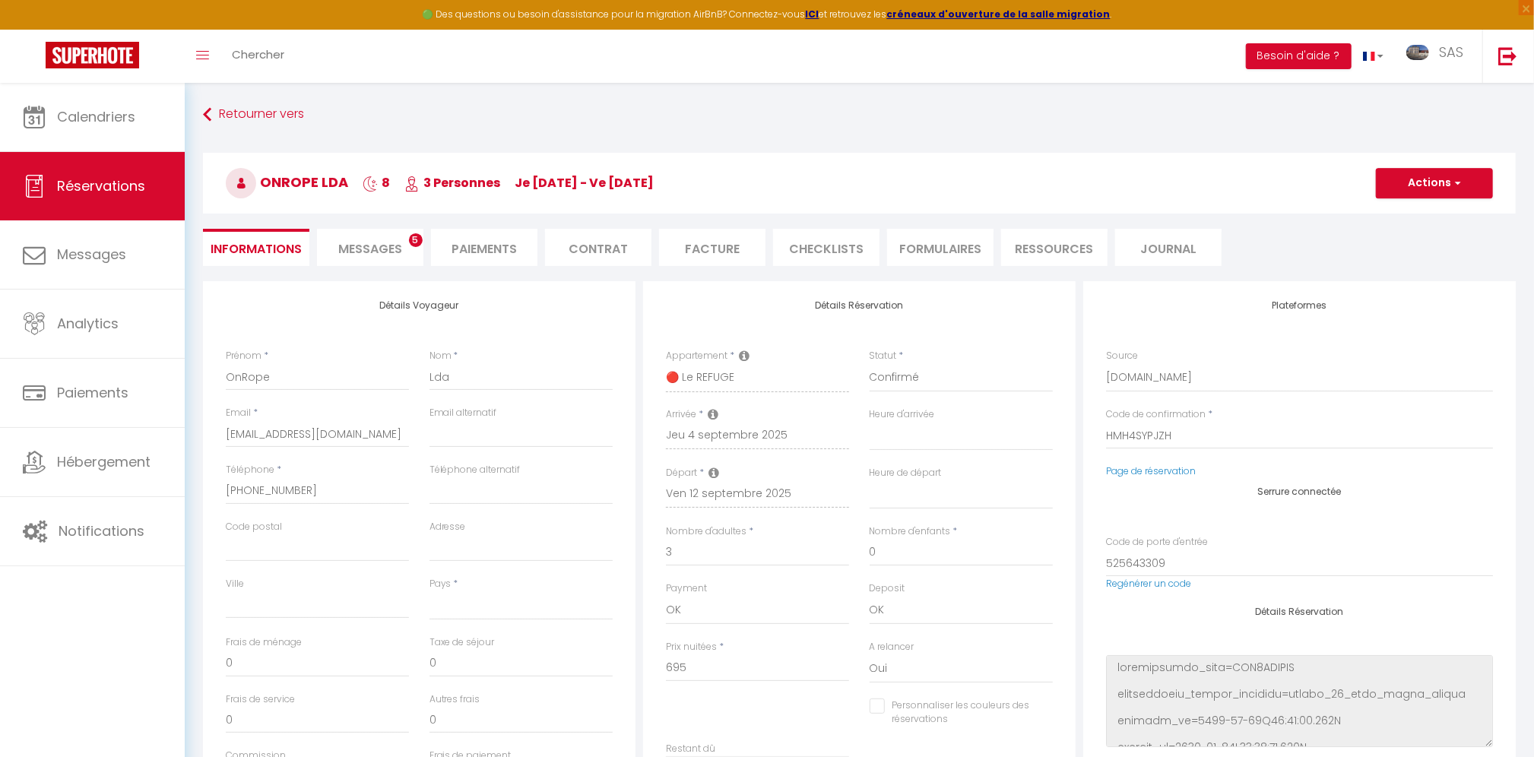
checkbox input "false"
select select
checkbox input "false"
select select
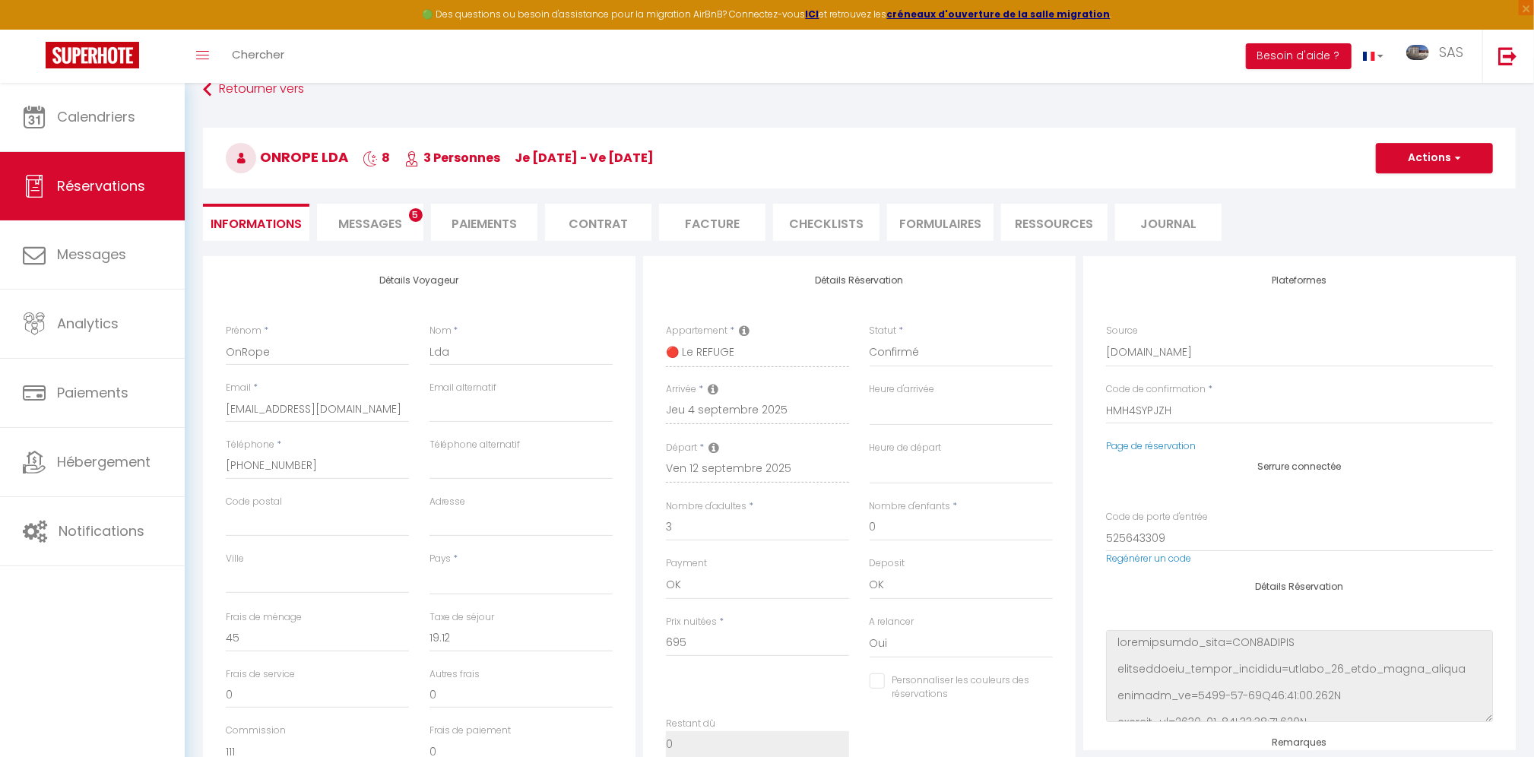
scroll to position [207, 0]
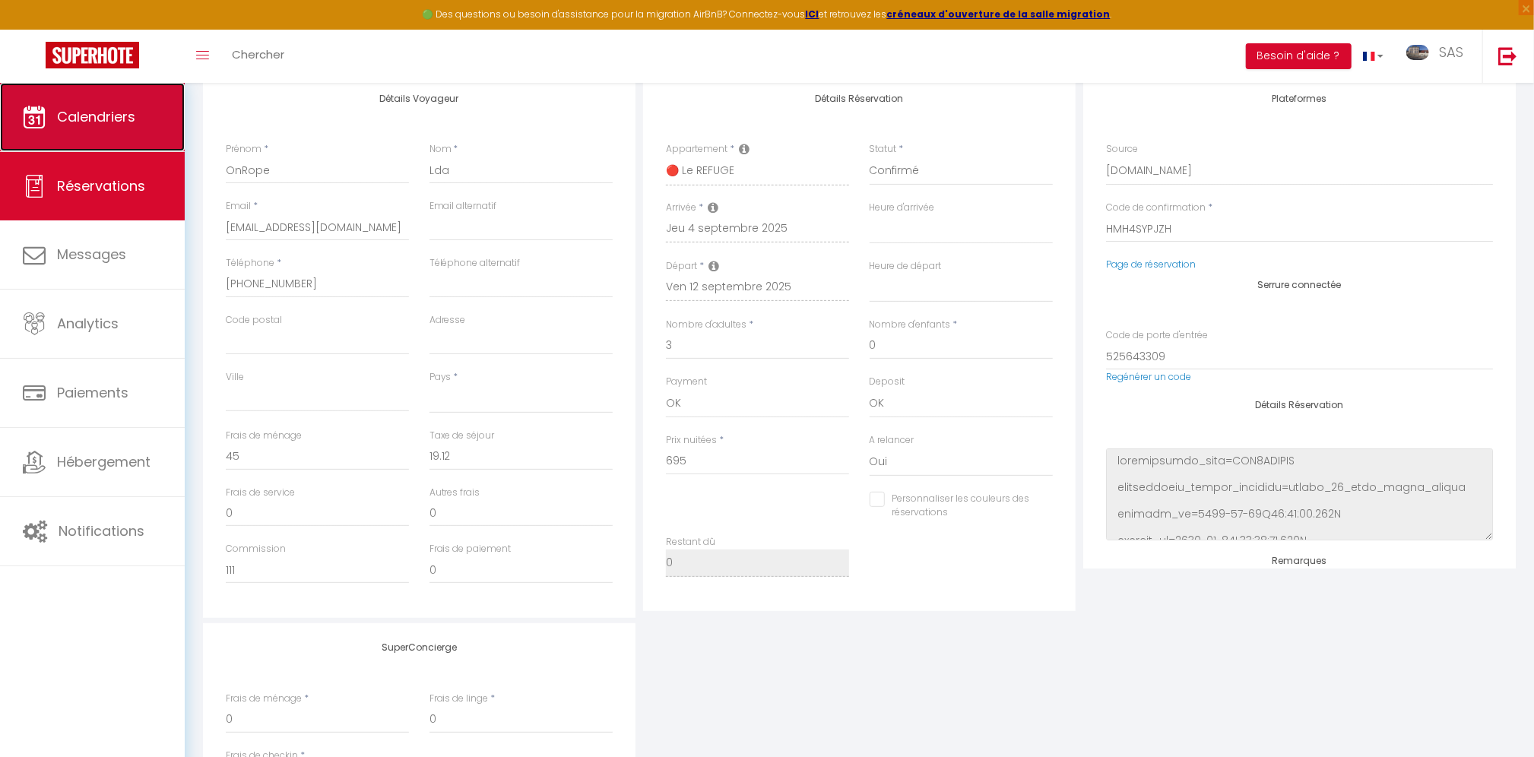
click at [90, 121] on span "Calendriers" at bounding box center [96, 116] width 78 height 19
